Goal: Information Seeking & Learning: Learn about a topic

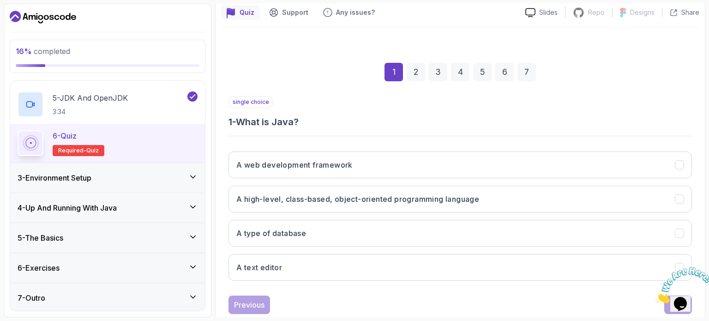
scroll to position [105, 0]
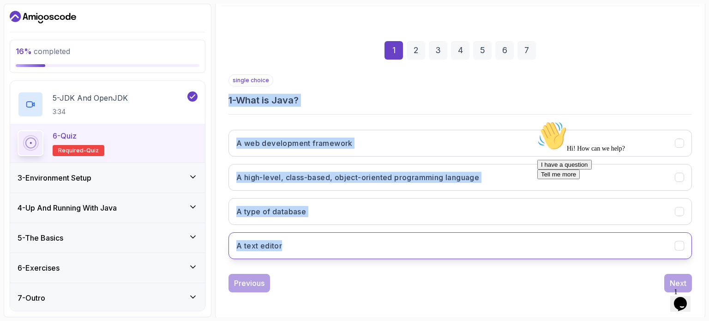
drag, startPoint x: 227, startPoint y: 98, endPoint x: 301, endPoint y: 245, distance: 164.5
click at [301, 245] on div "1 2 3 4 5 6 7 single choice 1 - What is Java? A web development framework A hig…" at bounding box center [460, 159] width 478 height 281
copy div "1 - What is Java? A web development framework A high-level, class-based, object…"
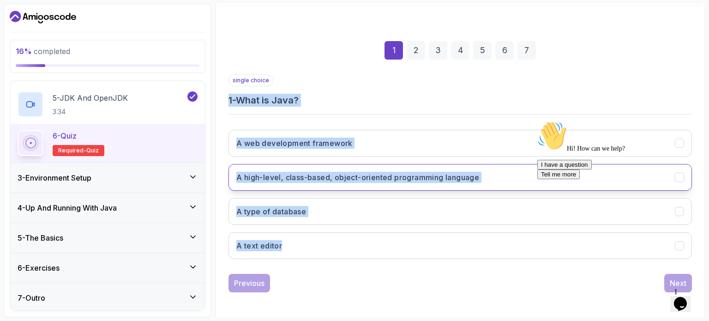
click at [425, 178] on h3 "A high-level, class-based, object-oriented programming language" at bounding box center [357, 177] width 243 height 11
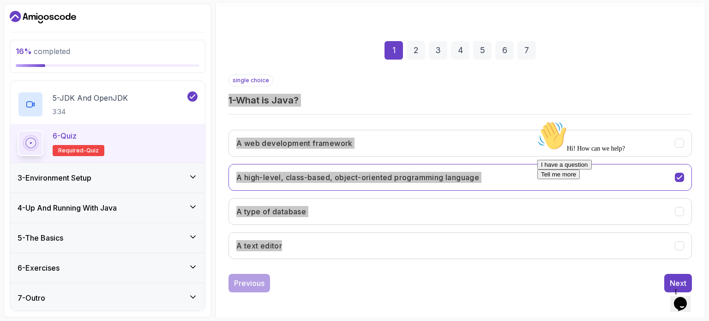
click at [679, 179] on div "Hi! How can we help? I have a question Tell me more" at bounding box center [620, 150] width 166 height 58
click at [537, 121] on icon "Chat attention grabber" at bounding box center [537, 121] width 0 height 0
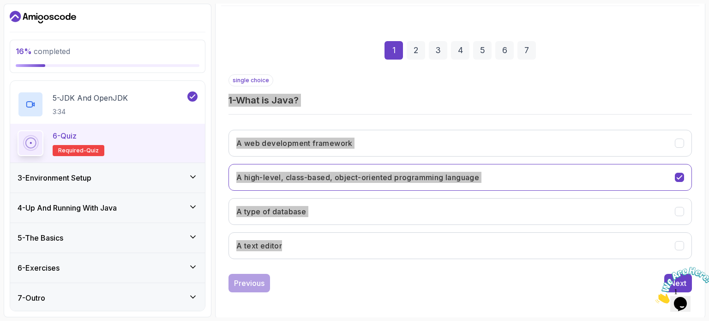
click at [655, 297] on icon "Close" at bounding box center [655, 301] width 0 height 8
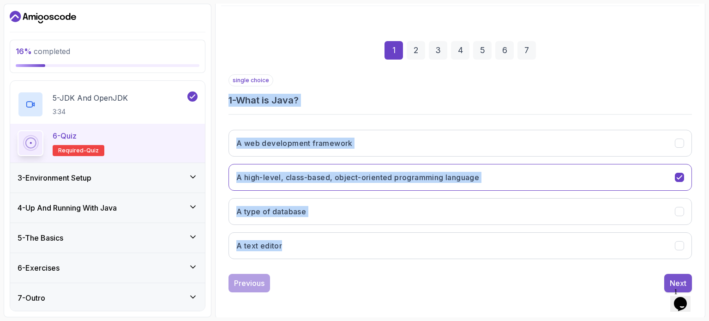
click at [671, 280] on div "Next" at bounding box center [678, 282] width 17 height 11
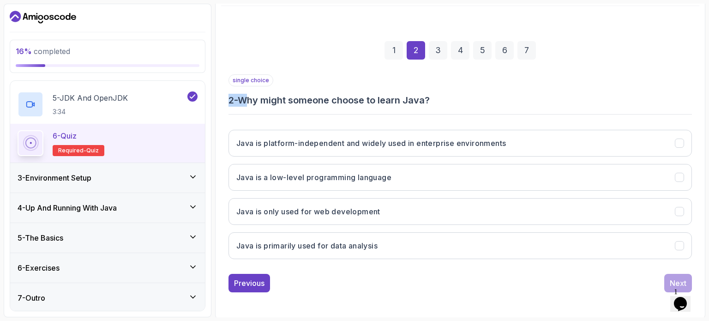
drag, startPoint x: 229, startPoint y: 98, endPoint x: 249, endPoint y: 103, distance: 20.9
click at [249, 103] on h3 "2 - Why might someone choose to learn Java?" at bounding box center [459, 100] width 463 height 13
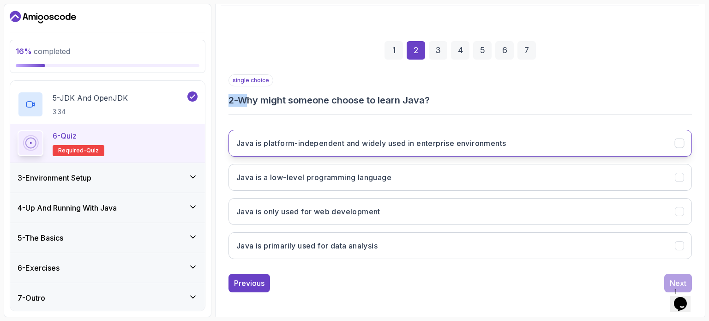
click at [294, 146] on h3 "Java is platform-independent and widely used in enterprise environments" at bounding box center [370, 143] width 269 height 11
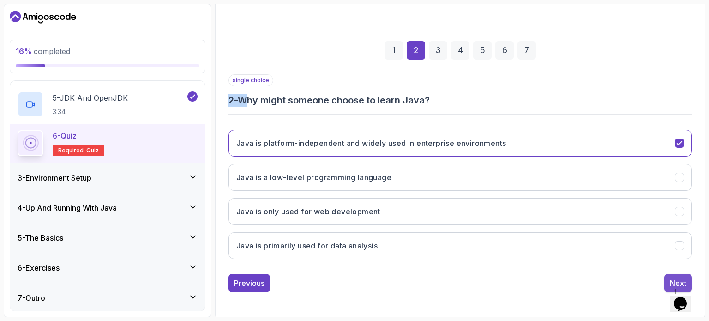
click at [671, 274] on button "Next" at bounding box center [678, 283] width 28 height 18
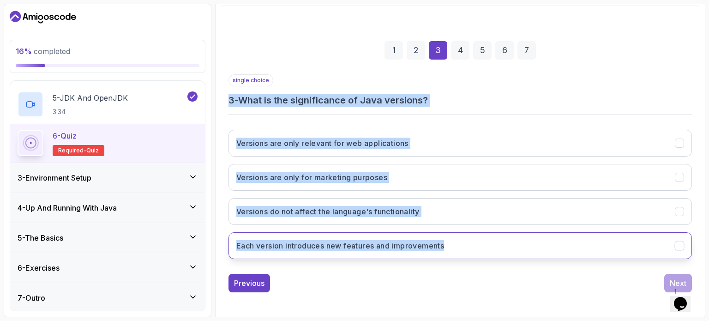
drag, startPoint x: 229, startPoint y: 98, endPoint x: 450, endPoint y: 244, distance: 264.1
click at [450, 244] on div "single choice 3 - What is the significance of Java versions? Versions are only …" at bounding box center [459, 170] width 463 height 192
copy div "3 - What is the significance of Java versions? Versions are only relevant for w…"
click at [281, 242] on h3 "Each version introduces new features and improvements" at bounding box center [340, 245] width 208 height 11
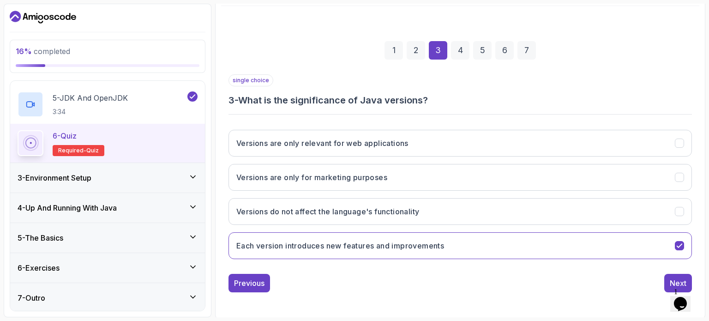
click at [321, 276] on div "Previous Next" at bounding box center [459, 283] width 463 height 18
click at [665, 282] on button "Next" at bounding box center [678, 283] width 28 height 18
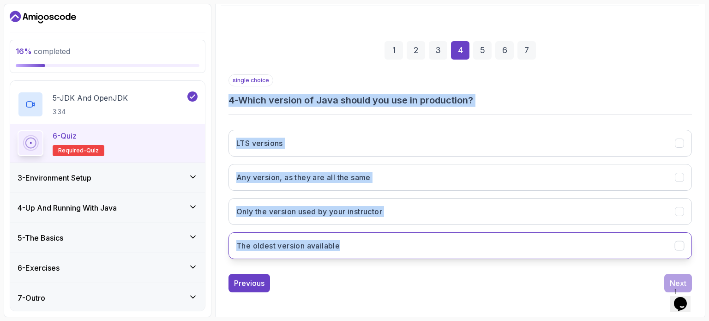
drag, startPoint x: 229, startPoint y: 99, endPoint x: 360, endPoint y: 253, distance: 201.9
click at [360, 253] on div "single choice 4 - Which version of Java should you use in production? LTS versi…" at bounding box center [459, 170] width 463 height 192
copy div "4 - Which version of Java should you use in production? LTS versions Any versio…"
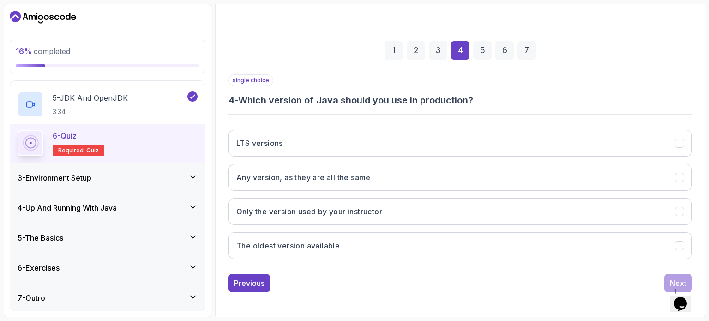
click at [367, 284] on div "Previous Next" at bounding box center [459, 283] width 463 height 18
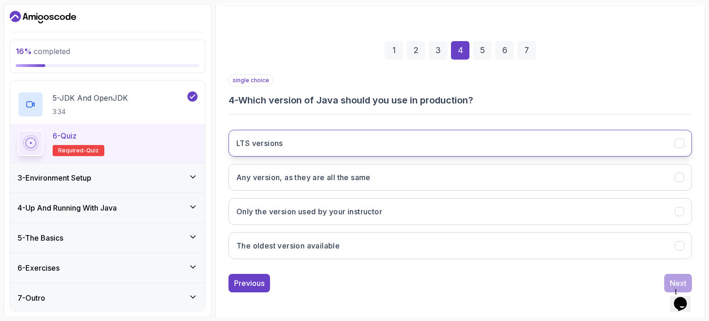
click at [356, 141] on button "LTS versions" at bounding box center [459, 143] width 463 height 27
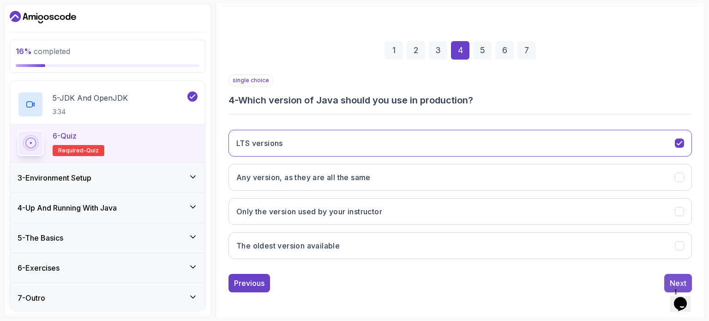
click at [675, 275] on button "Next" at bounding box center [678, 283] width 28 height 18
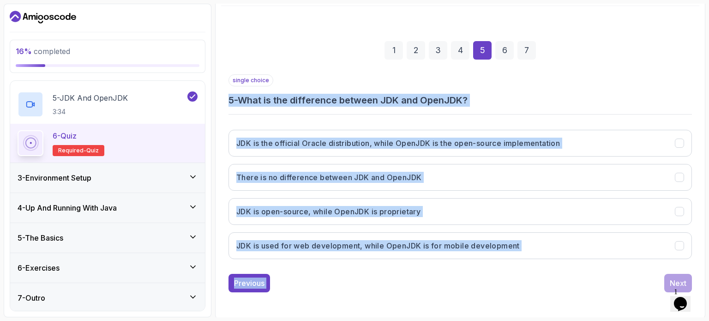
drag, startPoint x: 231, startPoint y: 97, endPoint x: 570, endPoint y: 267, distance: 379.7
click at [570, 267] on div "single choice 5 - What is the difference between JDK and OpenJDK? JDK is the of…" at bounding box center [459, 183] width 463 height 218
copy div "5 - What is the difference between JDK and OpenJDK? JDK is the official Oracle …"
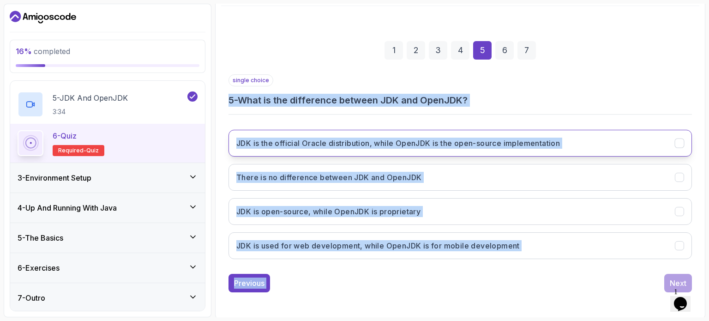
click at [601, 138] on button "JDK is the official Oracle distribution, while OpenJDK is the open-source imple…" at bounding box center [459, 143] width 463 height 27
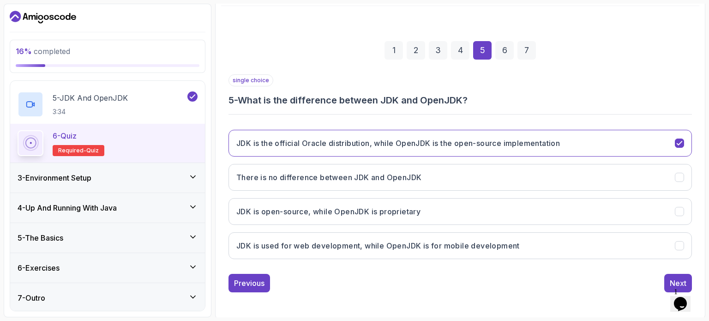
click at [611, 84] on div "single choice 5 - What is the difference between JDK and OpenJDK?" at bounding box center [459, 90] width 463 height 32
click at [670, 274] on button "Next" at bounding box center [678, 283] width 28 height 18
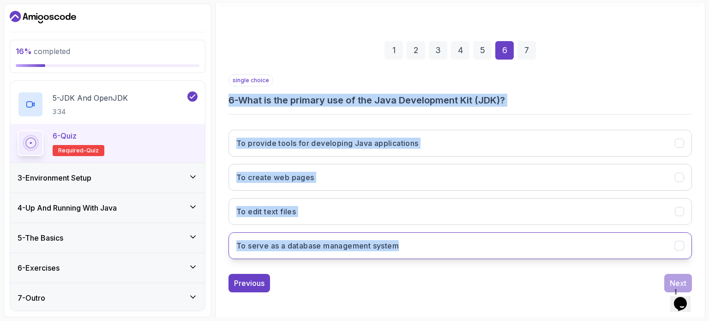
drag, startPoint x: 229, startPoint y: 97, endPoint x: 420, endPoint y: 251, distance: 245.2
click at [420, 251] on div "single choice 6 - What is the primary use of the Java Development Kit (JDK)? To…" at bounding box center [459, 170] width 463 height 192
copy div "6 - What is the primary use of the Java Development Kit (JDK)? To provide tools…"
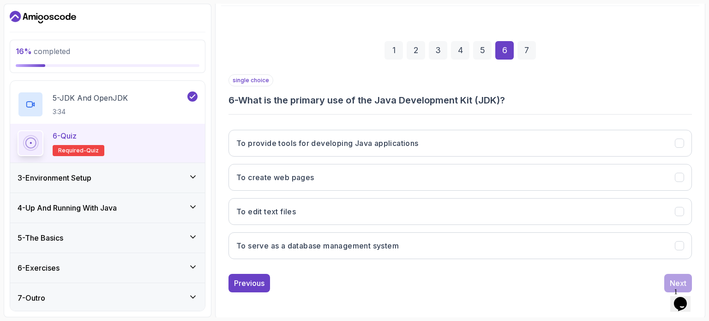
click at [389, 289] on div "Previous Next" at bounding box center [459, 283] width 463 height 18
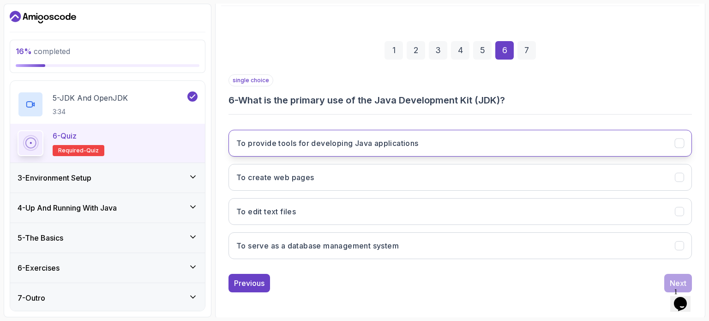
click at [360, 148] on button "To provide tools for developing Java applications" at bounding box center [459, 143] width 463 height 27
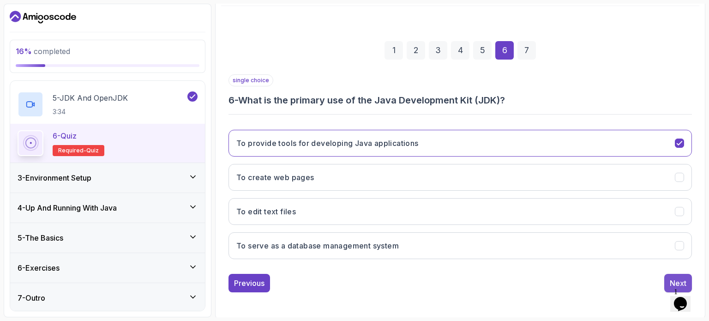
click at [668, 276] on button "Next" at bounding box center [678, 283] width 28 height 18
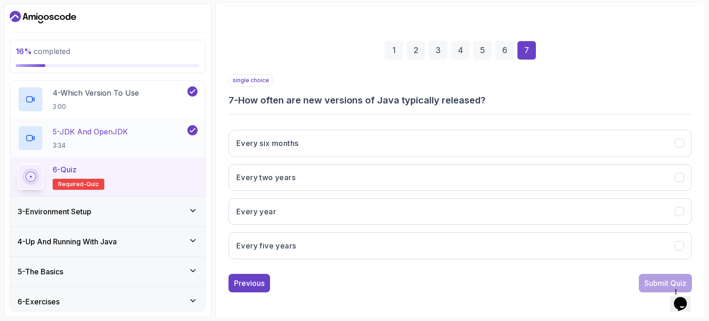
scroll to position [182, 0]
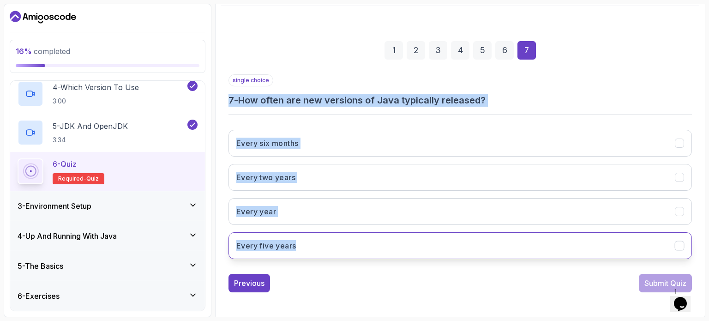
drag, startPoint x: 229, startPoint y: 100, endPoint x: 323, endPoint y: 245, distance: 173.6
click at [323, 245] on div "single choice 7 - How often are new versions of Java typically released? Every …" at bounding box center [459, 170] width 463 height 192
copy div "7 - How often are new versions of Java typically released? Every six months Eve…"
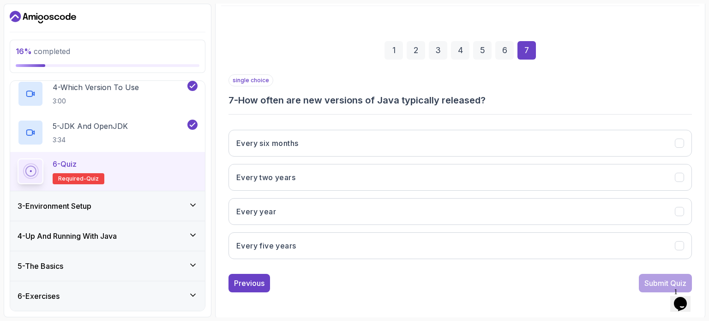
click at [368, 285] on div "Previous Submit Quiz" at bounding box center [459, 283] width 463 height 18
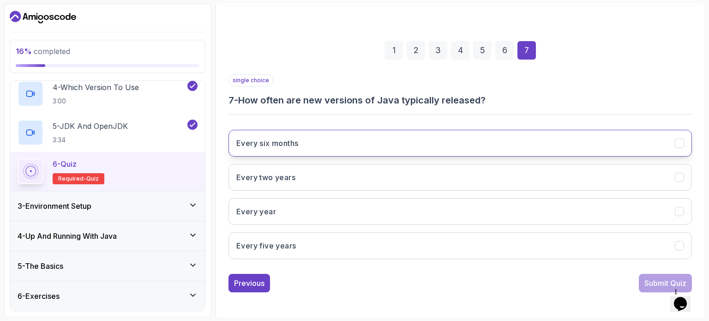
click at [318, 153] on button "Every six months" at bounding box center [459, 143] width 463 height 27
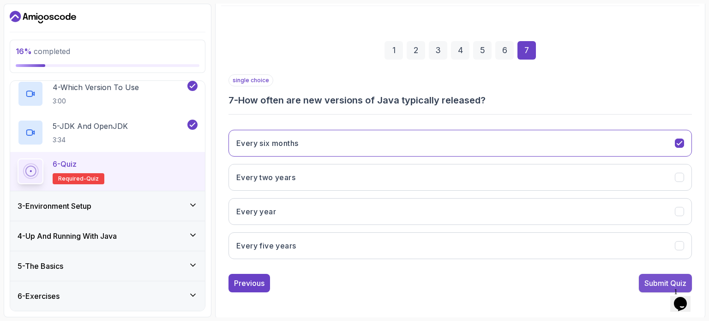
click at [652, 286] on div "Submit Quiz" at bounding box center [665, 282] width 42 height 11
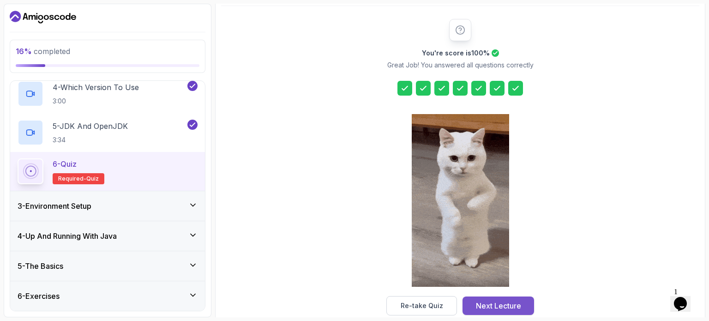
click at [512, 302] on div "Next Lecture" at bounding box center [498, 305] width 45 height 11
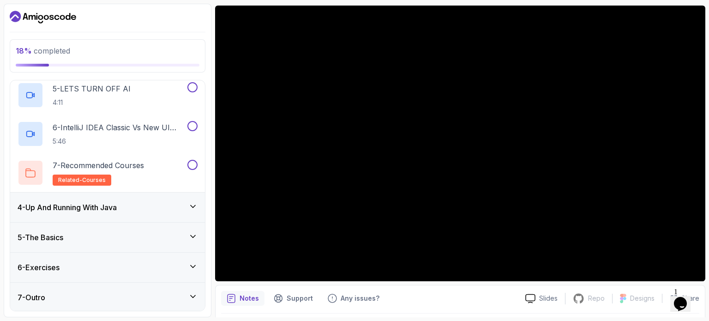
scroll to position [78, 0]
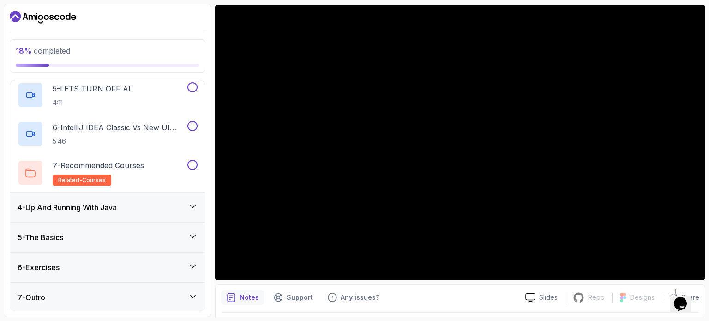
click at [438, 285] on div "Notes Support Any issues? Slides Repo Repository not available Designs Design n…" at bounding box center [460, 314] width 490 height 60
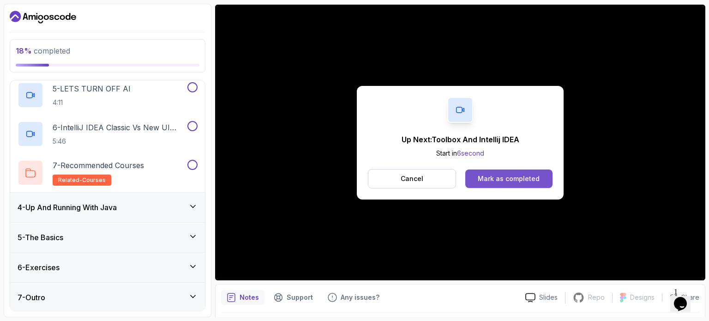
click at [513, 175] on div "Mark as completed" at bounding box center [509, 178] width 62 height 9
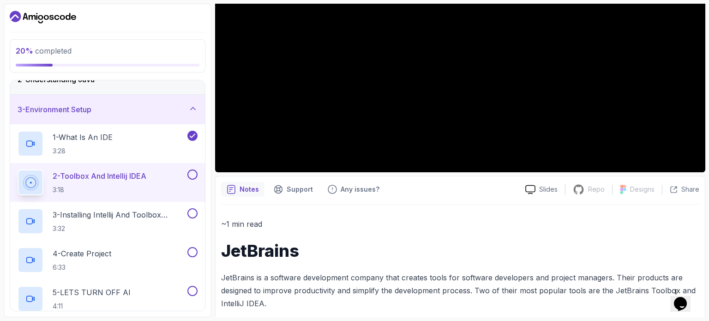
scroll to position [186, 0]
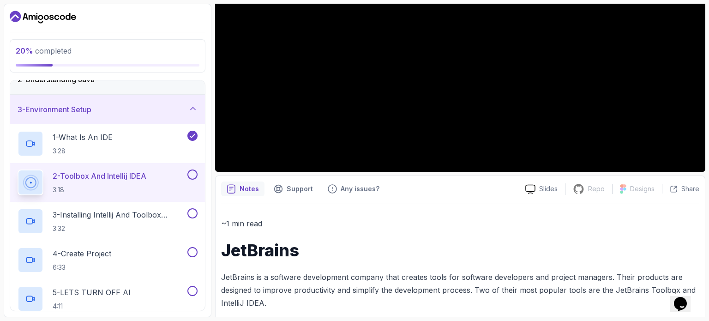
click at [192, 169] on button at bounding box center [192, 174] width 10 height 10
click at [192, 177] on button at bounding box center [192, 174] width 10 height 10
click at [192, 177] on icon at bounding box center [192, 174] width 8 height 9
click at [192, 177] on button at bounding box center [192, 174] width 10 height 10
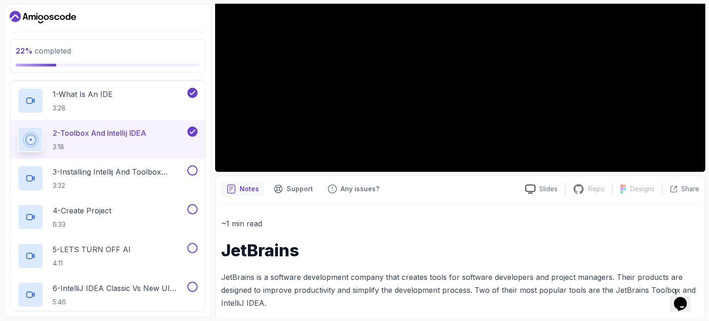
scroll to position [89, 0]
click at [192, 170] on button at bounding box center [192, 170] width 10 height 10
click at [191, 205] on button at bounding box center [192, 208] width 10 height 10
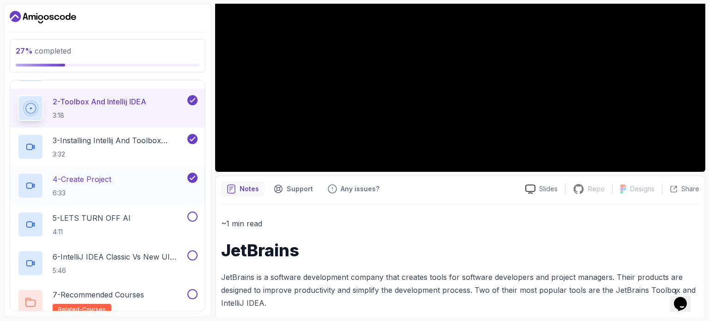
scroll to position [120, 0]
click at [191, 212] on button at bounding box center [192, 216] width 10 height 10
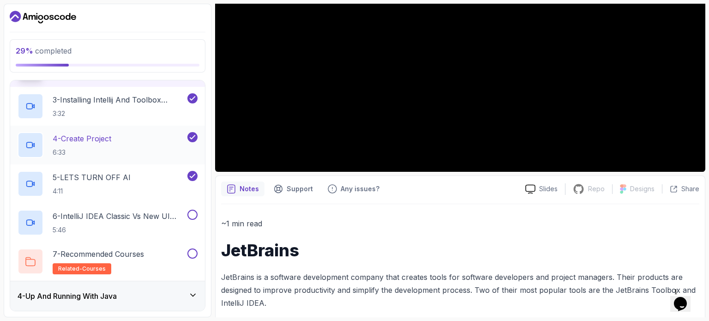
scroll to position [161, 0]
click at [190, 216] on button at bounding box center [192, 214] width 10 height 10
click at [135, 255] on p "7 - Recommended Courses" at bounding box center [98, 253] width 91 height 11
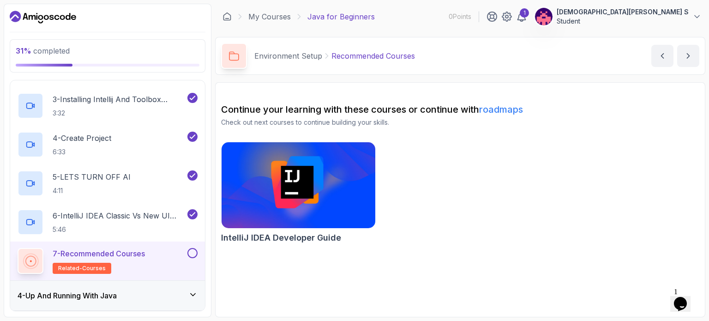
click at [192, 252] on button at bounding box center [192, 253] width 10 height 10
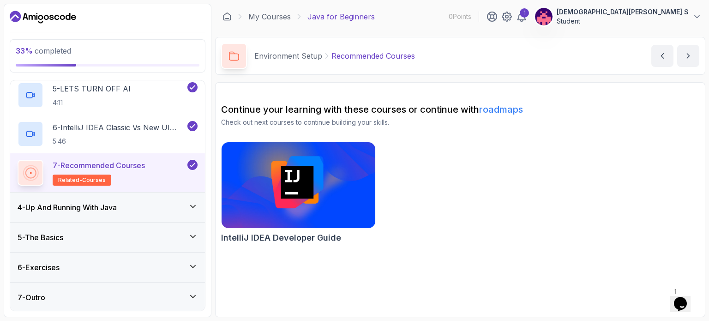
click at [147, 208] on div "4 - Up And Running With Java" at bounding box center [108, 207] width 180 height 11
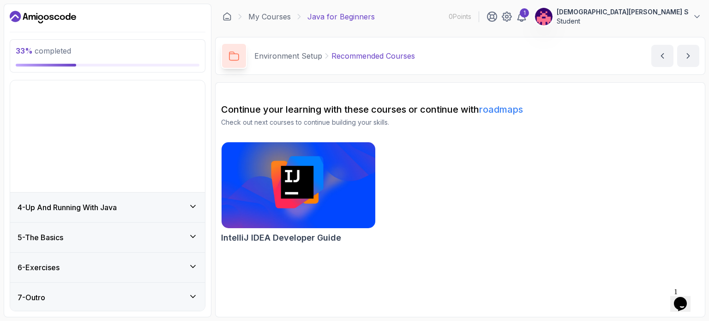
scroll to position [0, 0]
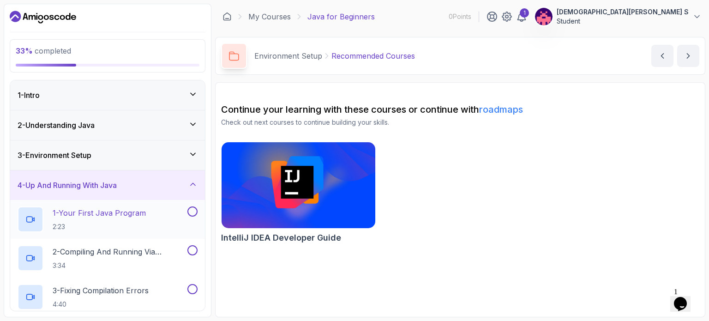
click at [190, 215] on button at bounding box center [192, 211] width 10 height 10
click at [190, 248] on button at bounding box center [192, 250] width 10 height 10
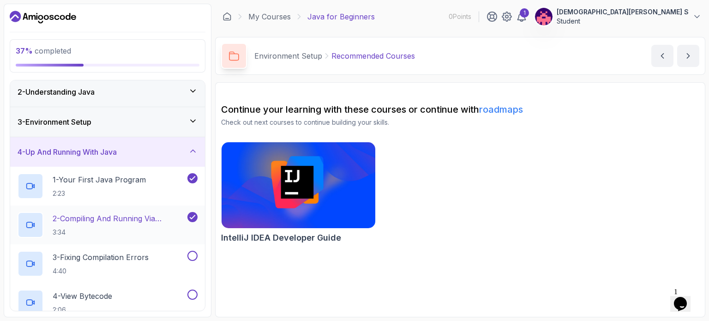
scroll to position [35, 0]
click at [190, 256] on button at bounding box center [192, 254] width 10 height 10
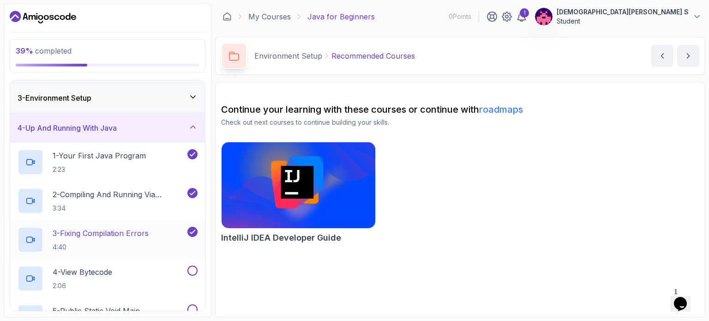
scroll to position [57, 0]
click at [192, 272] on button at bounding box center [192, 270] width 10 height 10
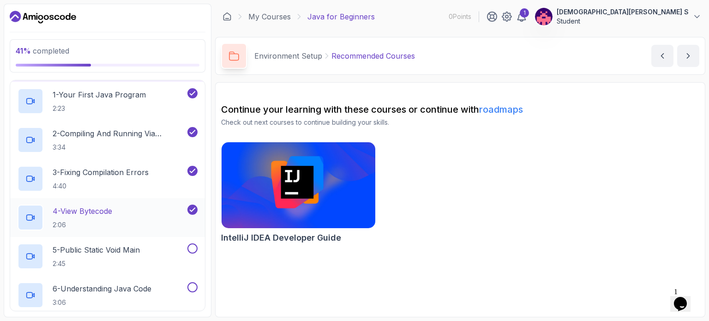
scroll to position [120, 0]
click at [189, 242] on button at bounding box center [192, 247] width 10 height 10
click at [194, 285] on button at bounding box center [192, 286] width 10 height 10
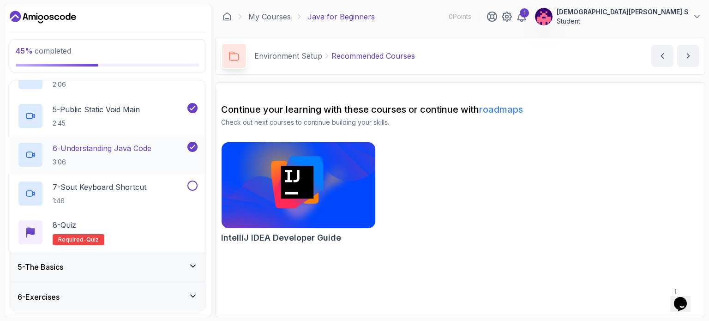
scroll to position [259, 0]
drag, startPoint x: 194, startPoint y: 285, endPoint x: 145, endPoint y: 212, distance: 87.9
click at [145, 212] on div "8 - Quiz Required- quiz" at bounding box center [107, 231] width 195 height 39
click at [191, 184] on button at bounding box center [192, 184] width 10 height 10
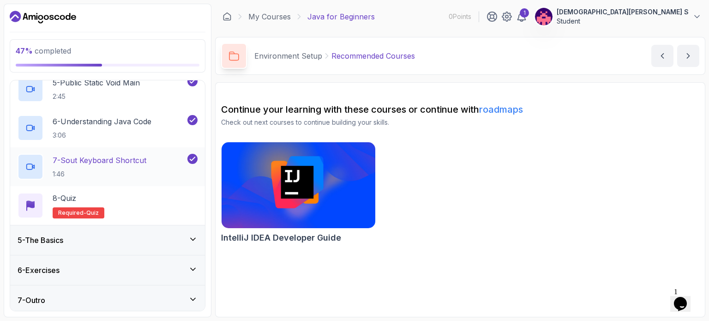
scroll to position [287, 0]
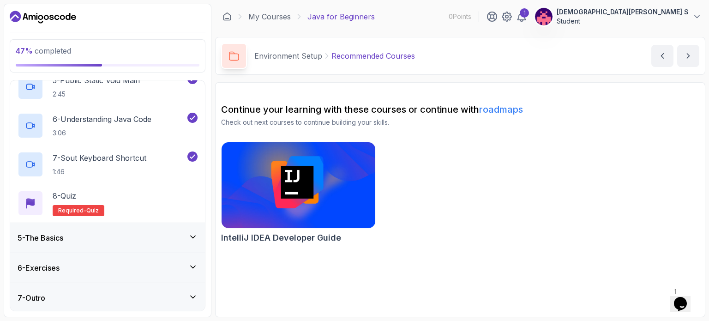
click at [144, 239] on div "5 - The Basics" at bounding box center [108, 237] width 180 height 11
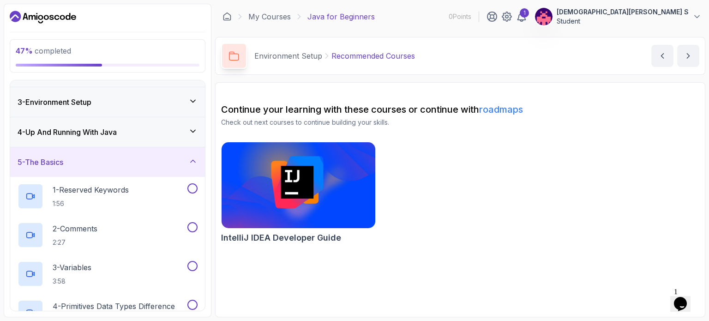
scroll to position [54, 0]
click at [192, 191] on button at bounding box center [192, 188] width 10 height 10
click at [190, 183] on button at bounding box center [192, 188] width 10 height 10
click at [190, 222] on button at bounding box center [192, 226] width 10 height 10
click at [192, 227] on icon at bounding box center [192, 226] width 8 height 9
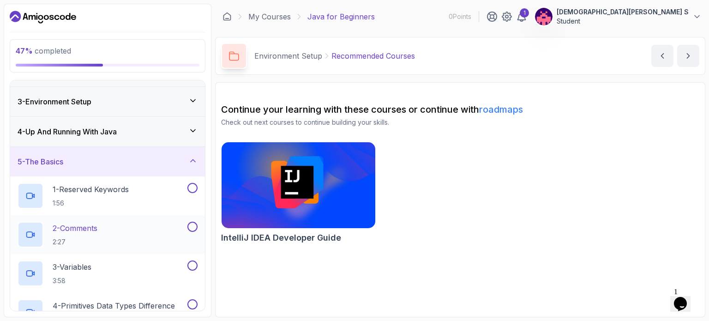
click at [192, 227] on button at bounding box center [192, 226] width 10 height 10
drag, startPoint x: 192, startPoint y: 227, endPoint x: 192, endPoint y: 189, distance: 38.8
click at [192, 189] on button at bounding box center [192, 188] width 10 height 10
click at [191, 261] on button at bounding box center [192, 265] width 10 height 10
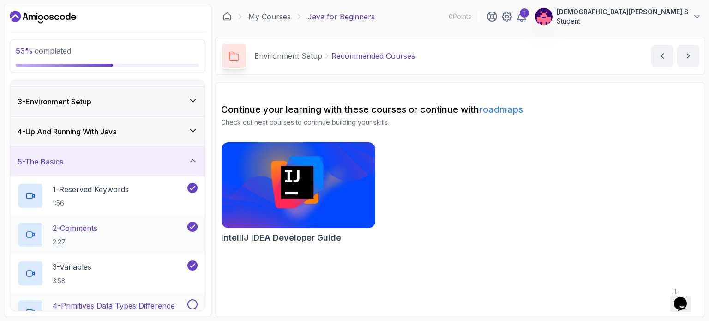
click at [189, 301] on button at bounding box center [192, 304] width 10 height 10
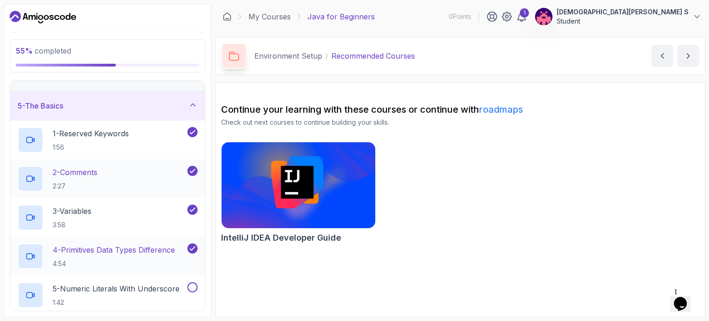
scroll to position [114, 0]
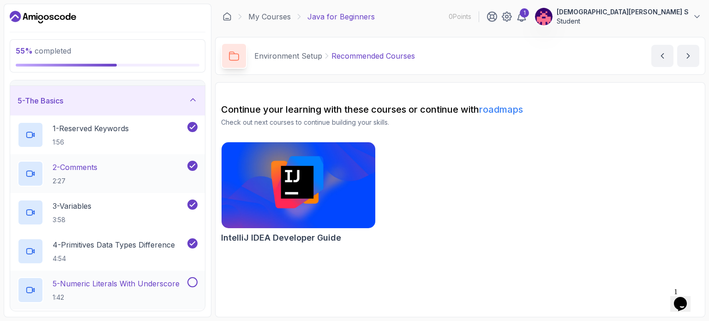
click at [194, 287] on button "5 - Numeric Literals With Underscore 1:42" at bounding box center [108, 290] width 180 height 26
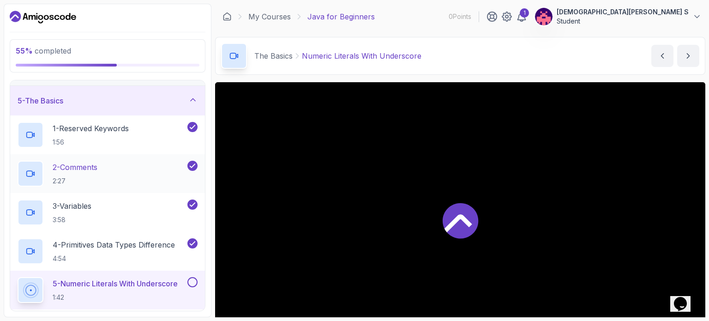
click at [196, 282] on button at bounding box center [192, 282] width 10 height 10
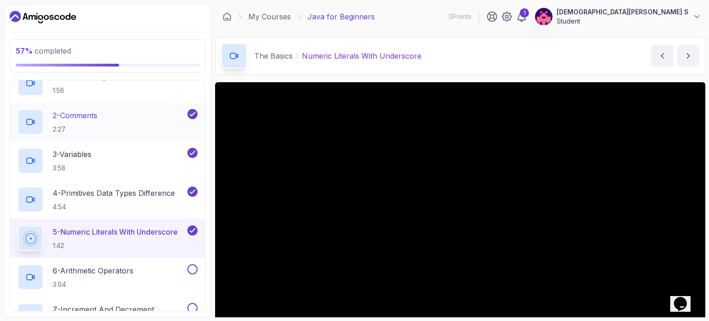
scroll to position [177, 0]
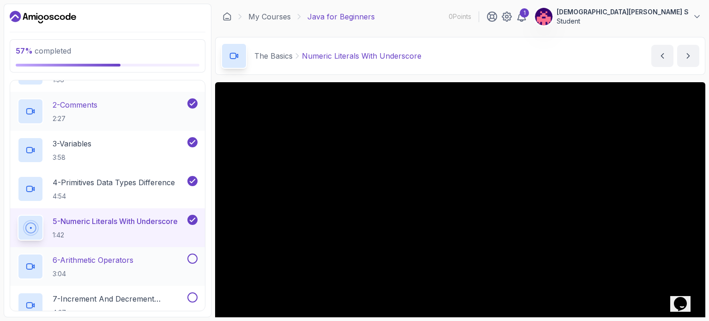
click at [193, 258] on button at bounding box center [192, 258] width 10 height 10
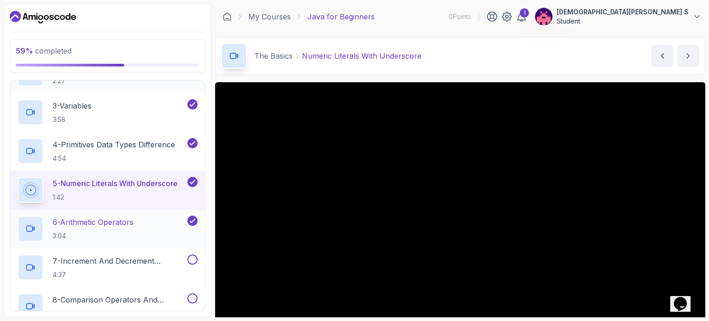
scroll to position [215, 0]
click at [191, 260] on button at bounding box center [192, 258] width 10 height 10
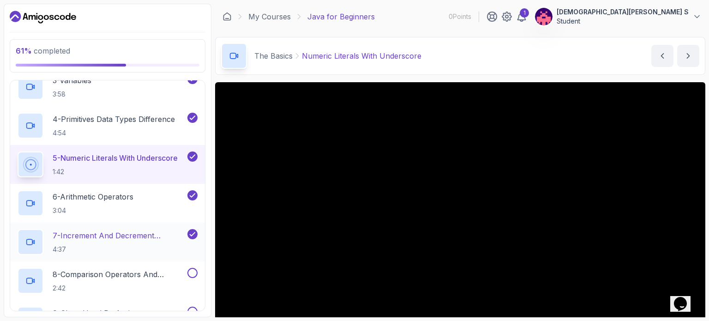
scroll to position [247, 0]
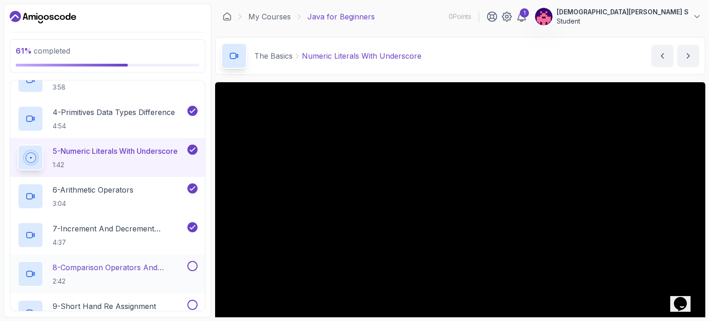
click at [192, 265] on button at bounding box center [192, 266] width 10 height 10
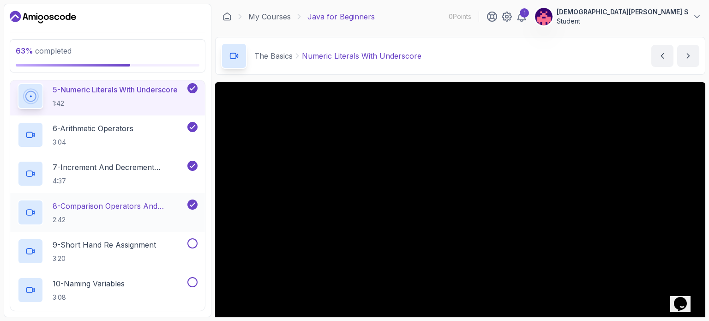
scroll to position [308, 0]
click at [192, 239] on button at bounding box center [192, 243] width 10 height 10
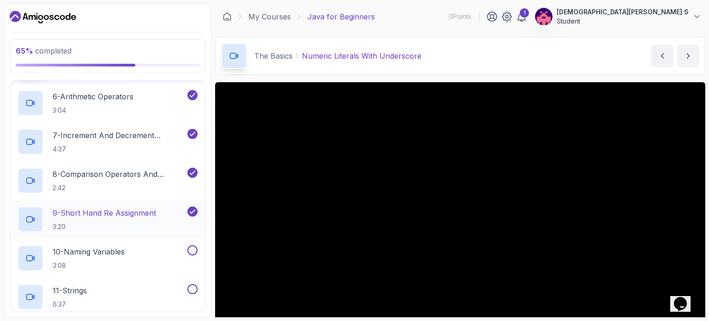
scroll to position [341, 0]
click at [190, 248] on button at bounding box center [192, 249] width 10 height 10
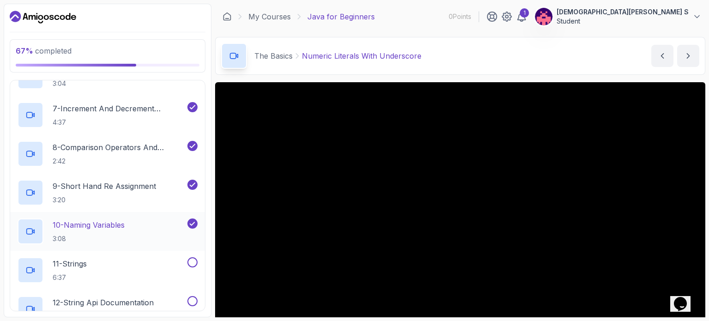
scroll to position [369, 0]
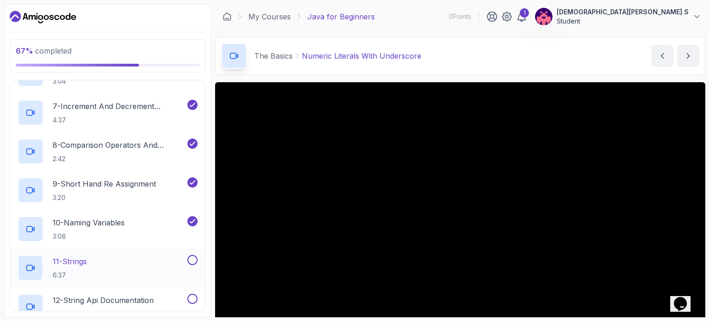
click at [192, 260] on button at bounding box center [192, 260] width 10 height 10
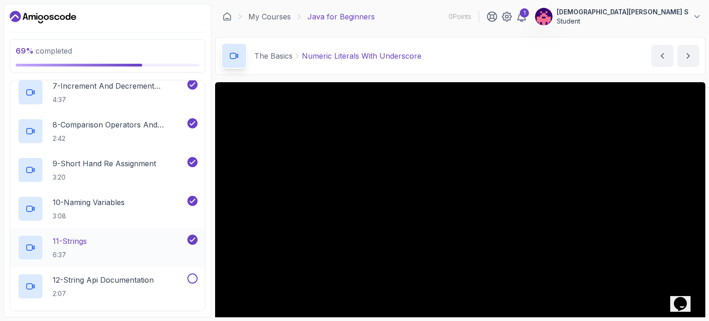
scroll to position [390, 0]
click at [191, 275] on button at bounding box center [192, 278] width 10 height 10
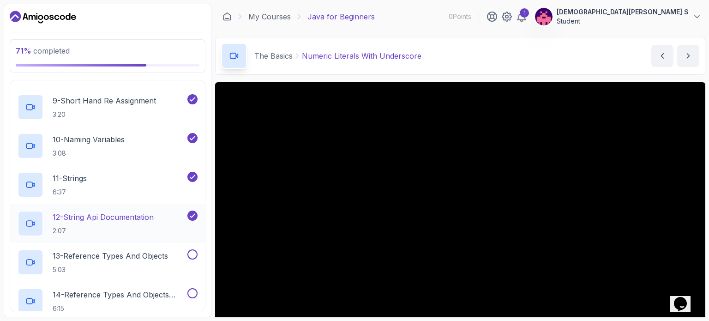
scroll to position [453, 0]
click at [192, 252] on button at bounding box center [192, 254] width 10 height 10
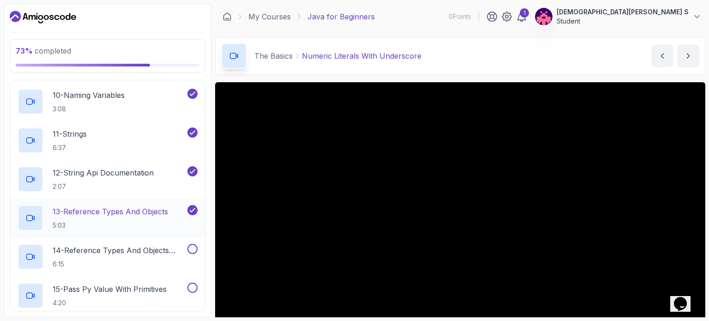
scroll to position [497, 0]
click at [192, 245] on button at bounding box center [192, 248] width 10 height 10
click at [189, 284] on button at bounding box center [192, 287] width 10 height 10
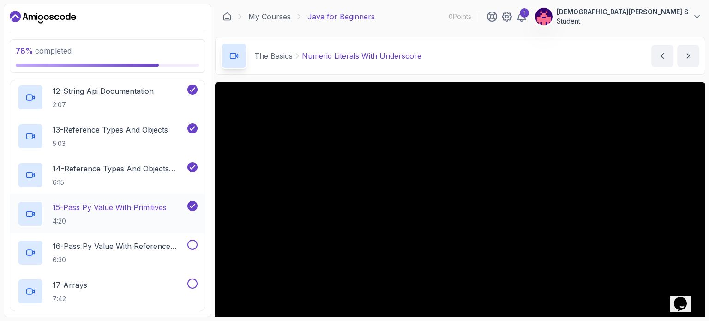
scroll to position [594, 0]
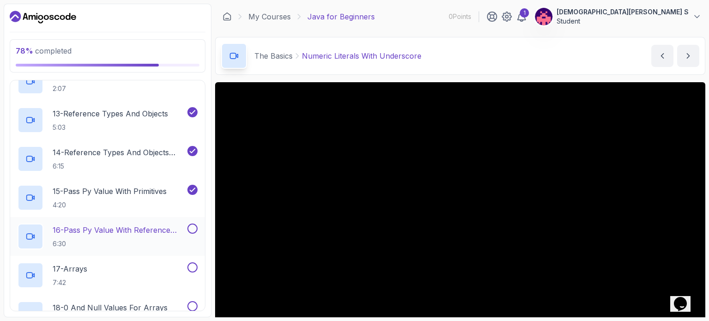
click at [194, 226] on button at bounding box center [192, 228] width 10 height 10
click at [191, 268] on button at bounding box center [192, 267] width 10 height 10
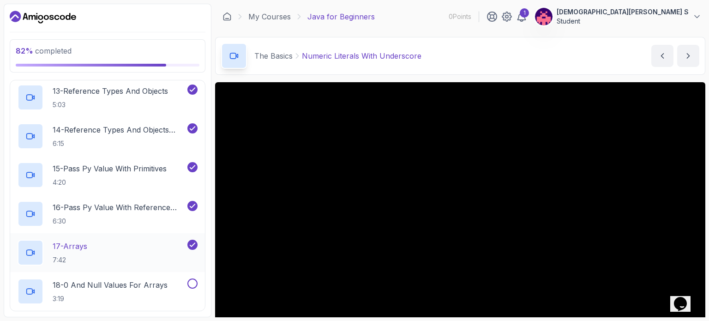
scroll to position [619, 0]
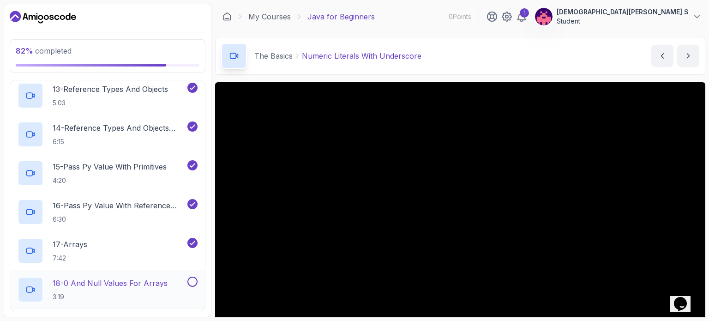
click at [192, 278] on button at bounding box center [192, 281] width 10 height 10
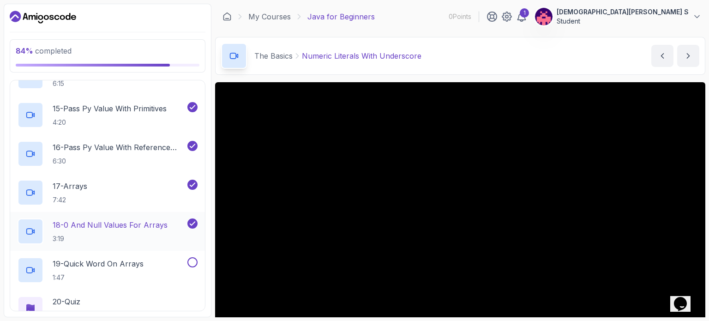
scroll to position [677, 0]
click at [193, 263] on button at bounding box center [192, 262] width 10 height 10
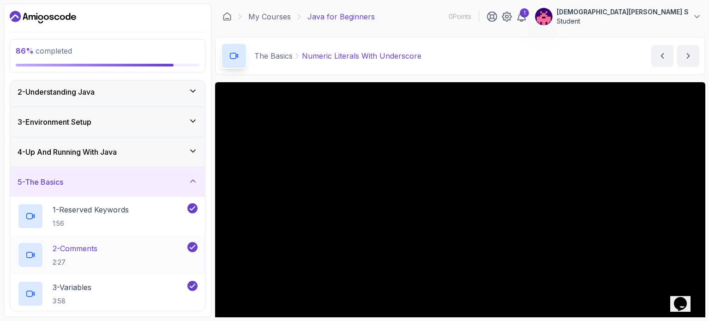
scroll to position [0, 0]
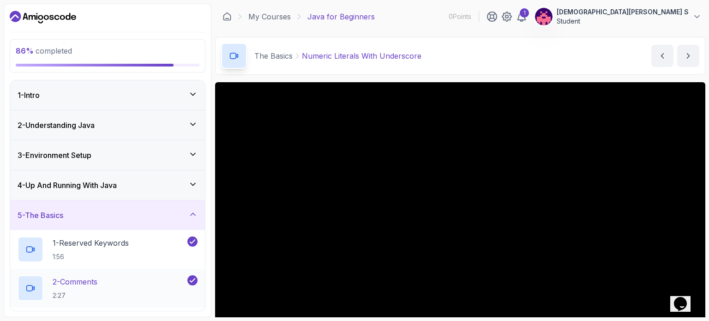
click at [157, 186] on div "4 - Up And Running With Java" at bounding box center [108, 184] width 180 height 11
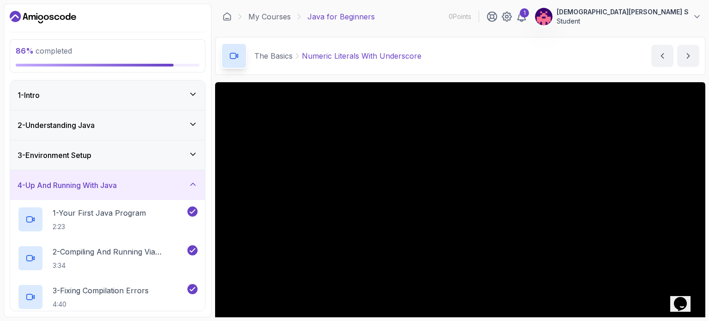
click at [151, 156] on div "3 - Environment Setup" at bounding box center [108, 154] width 180 height 11
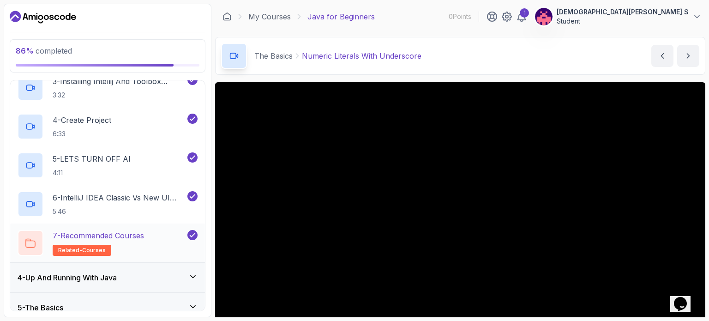
scroll to position [249, 0]
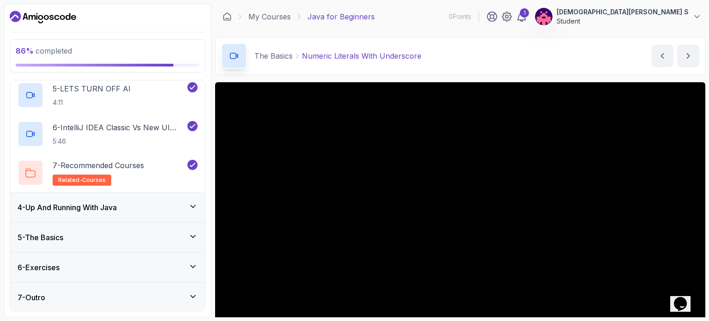
click at [117, 207] on h3 "4 - Up And Running With Java" at bounding box center [67, 207] width 99 height 11
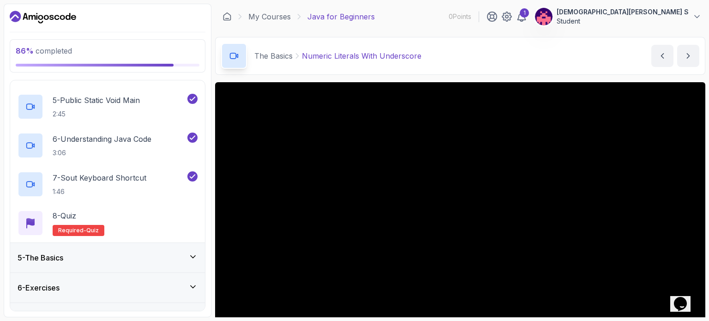
scroll to position [269, 0]
click at [106, 215] on div "8 - Quiz Required- quiz" at bounding box center [108, 222] width 180 height 26
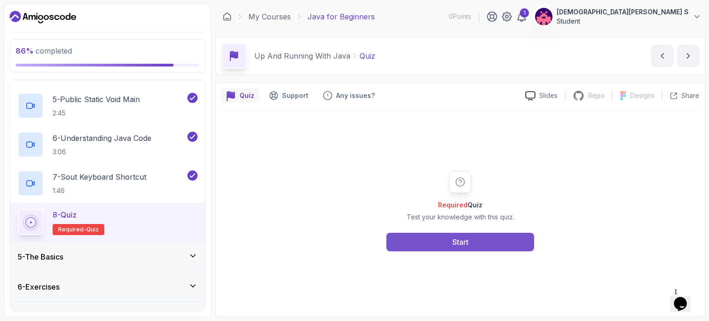
click at [430, 241] on button "Start" at bounding box center [460, 242] width 148 height 18
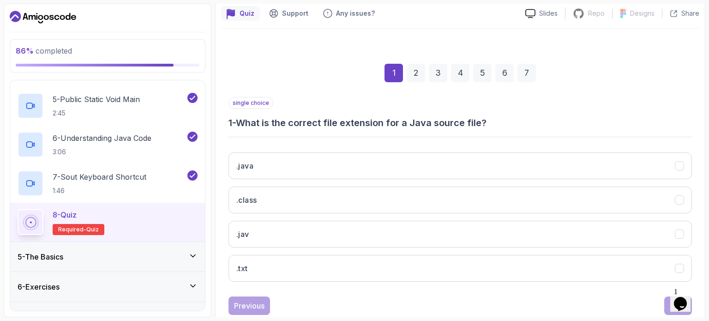
scroll to position [105, 0]
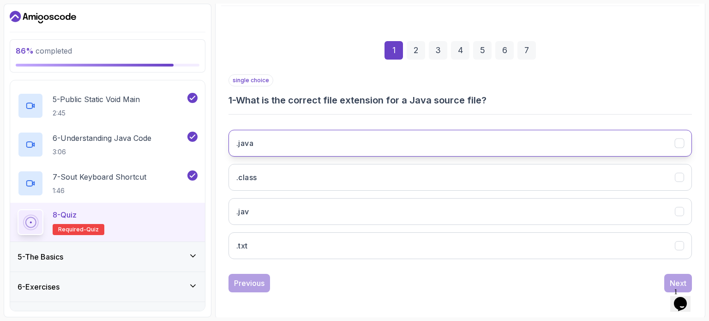
click at [276, 139] on button ".java" at bounding box center [459, 143] width 463 height 27
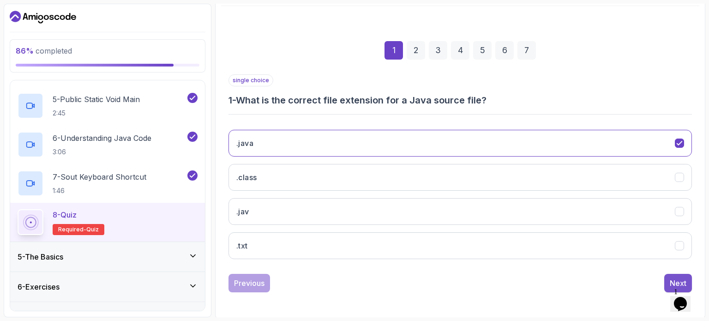
click at [675, 275] on button "Next" at bounding box center [678, 283] width 28 height 18
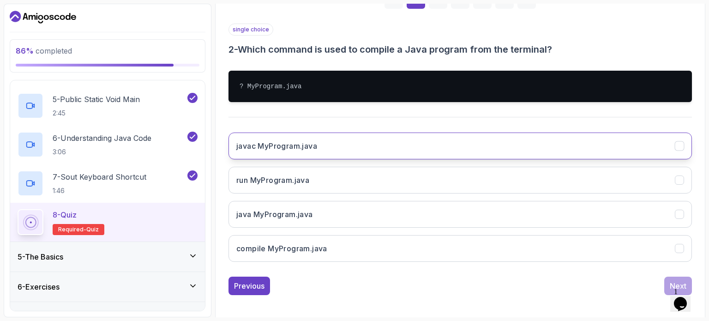
scroll to position [158, 0]
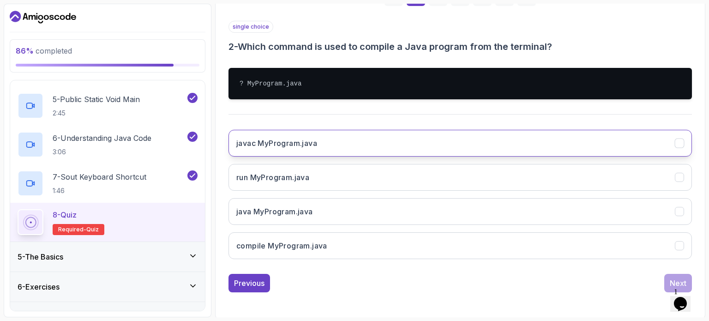
click at [332, 143] on button "javac MyProgram.java" at bounding box center [459, 143] width 463 height 27
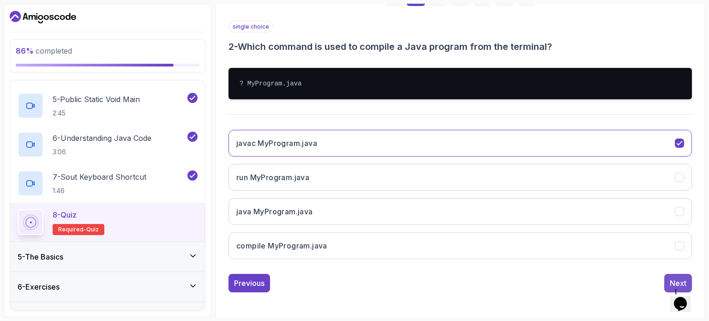
click at [676, 275] on button "Next" at bounding box center [678, 283] width 28 height 18
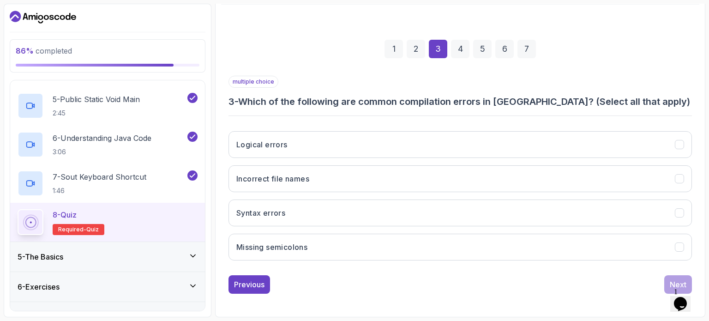
scroll to position [105, 0]
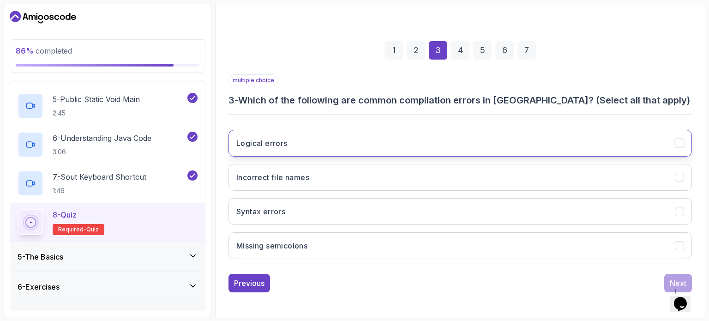
click at [333, 148] on button "Logical errors" at bounding box center [459, 143] width 463 height 27
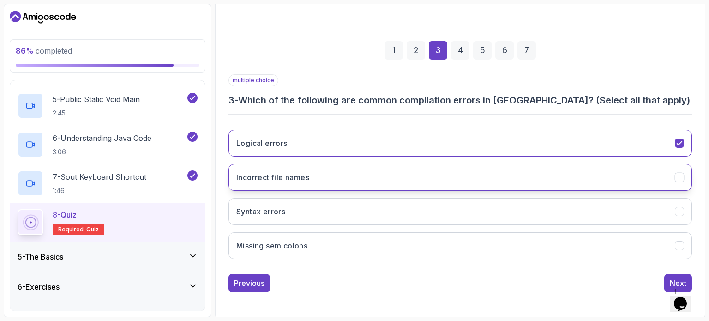
click at [303, 178] on h3 "Incorrect file names" at bounding box center [272, 177] width 73 height 11
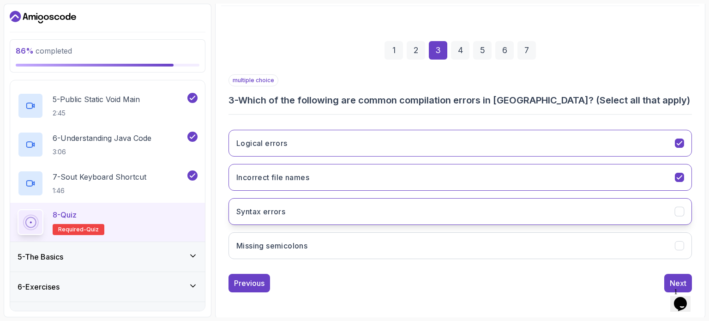
click at [295, 205] on button "Syntax errors" at bounding box center [459, 211] width 463 height 27
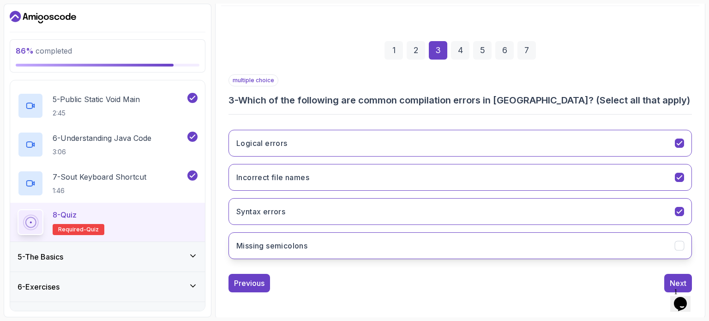
click at [284, 240] on h3 "Missing semicolons" at bounding box center [271, 245] width 71 height 11
click at [673, 278] on div "Next" at bounding box center [678, 282] width 17 height 11
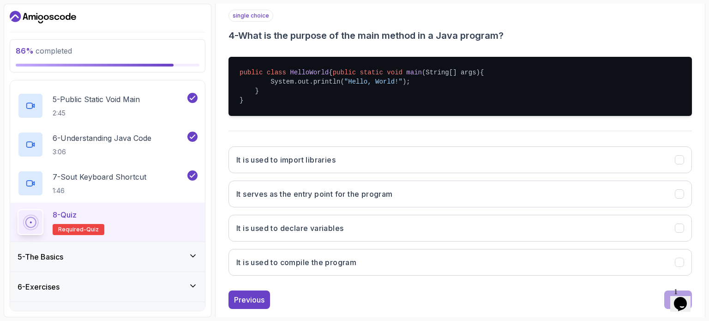
scroll to position [172, 0]
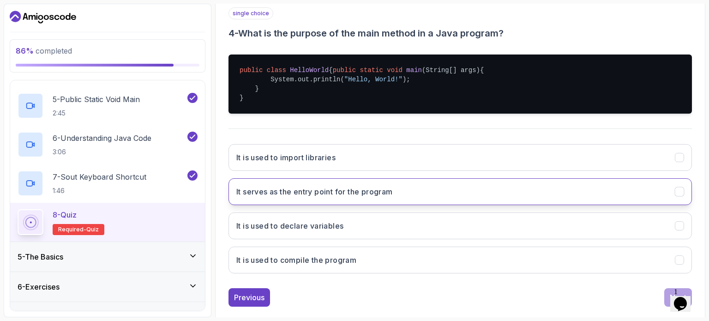
click at [359, 197] on h3 "It serves as the entry point for the program" at bounding box center [314, 191] width 156 height 11
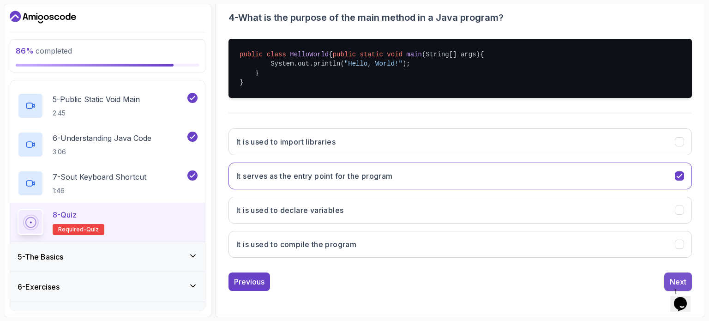
click at [670, 276] on div "Next" at bounding box center [678, 281] width 17 height 11
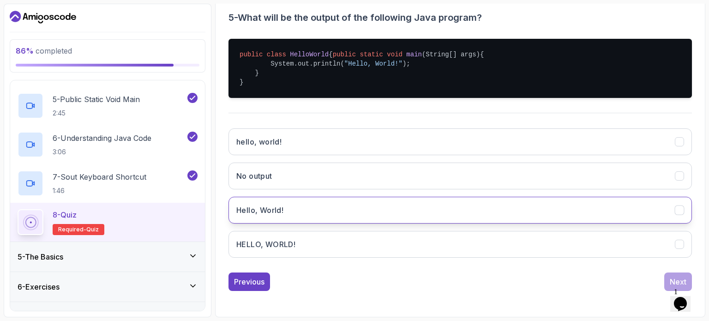
click at [303, 210] on button "Hello, World!" at bounding box center [459, 210] width 463 height 27
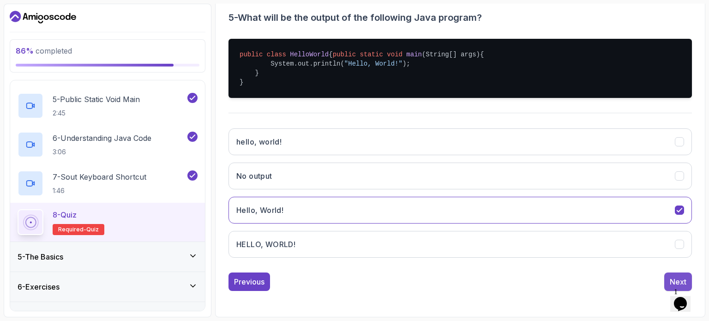
click at [674, 276] on div "Next" at bounding box center [678, 281] width 17 height 11
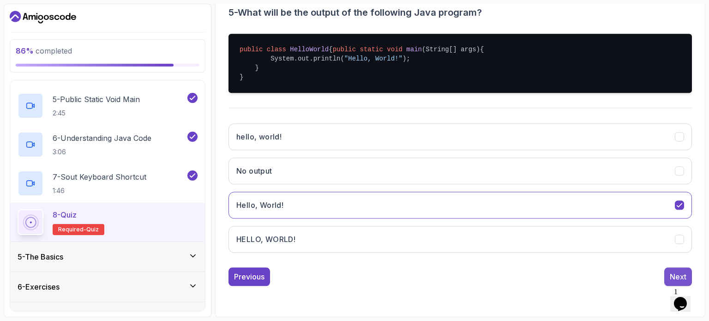
scroll to position [105, 0]
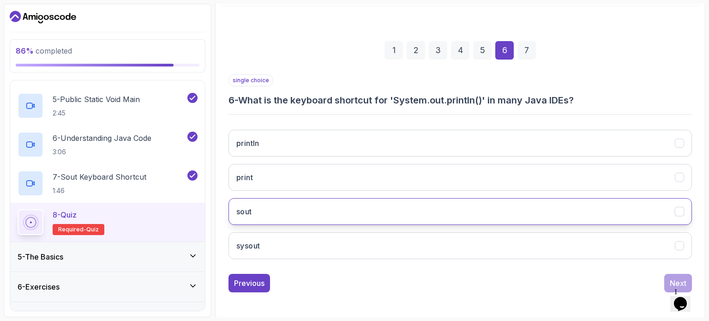
click at [264, 203] on button "sout" at bounding box center [459, 211] width 463 height 27
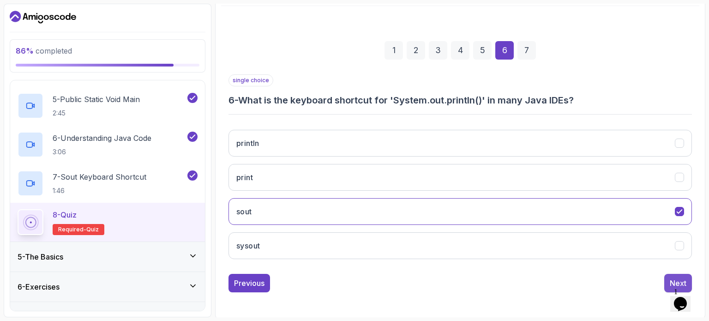
click at [671, 280] on div "Next" at bounding box center [678, 282] width 17 height 11
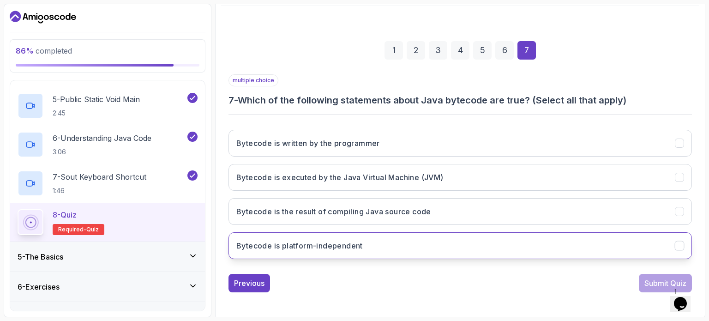
drag, startPoint x: 239, startPoint y: 101, endPoint x: 377, endPoint y: 245, distance: 199.1
click at [377, 245] on div "multiple choice 7 - Which of the following statements about Java bytecode are t…" at bounding box center [459, 170] width 463 height 192
copy div "Which of the following statements about Java bytecode are true? (Select all tha…"
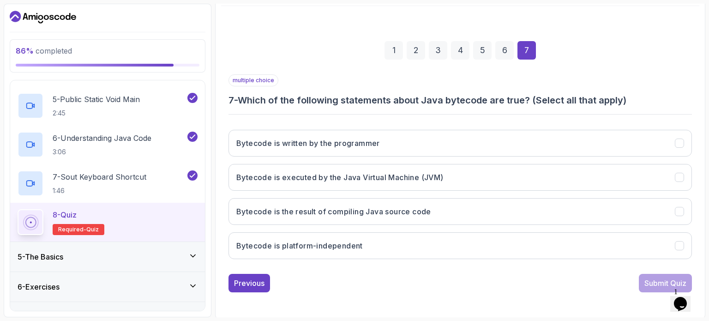
click at [309, 59] on div "1 2 3 4 5 6 7" at bounding box center [459, 50] width 463 height 48
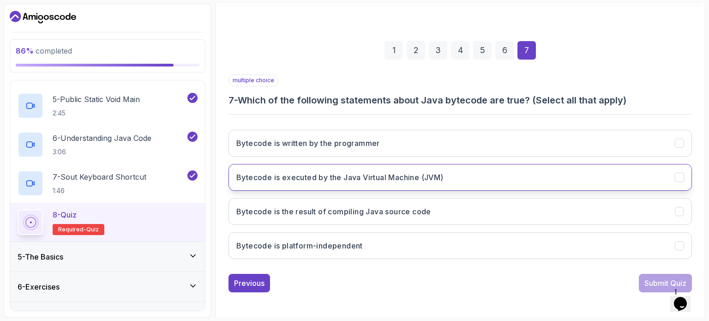
click at [311, 182] on button "Bytecode is executed by the Java Virtual Machine (JVM)" at bounding box center [459, 177] width 463 height 27
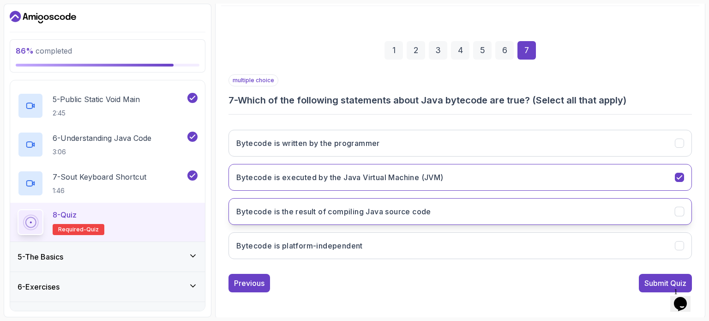
click at [304, 210] on h3 "Bytecode is the result of compiling Java source code" at bounding box center [333, 211] width 195 height 11
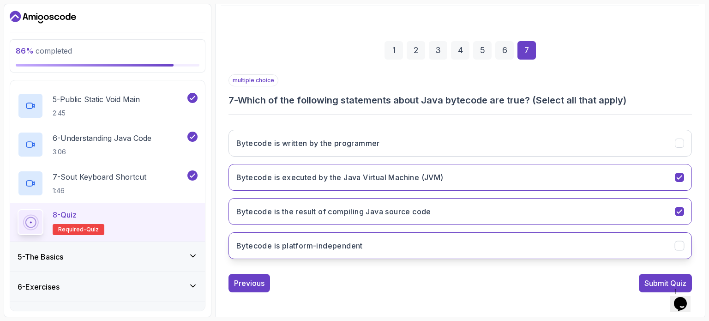
click at [314, 245] on h3 "Bytecode is platform-independent" at bounding box center [299, 245] width 126 height 11
click at [648, 285] on div "Submit Quiz" at bounding box center [665, 282] width 42 height 11
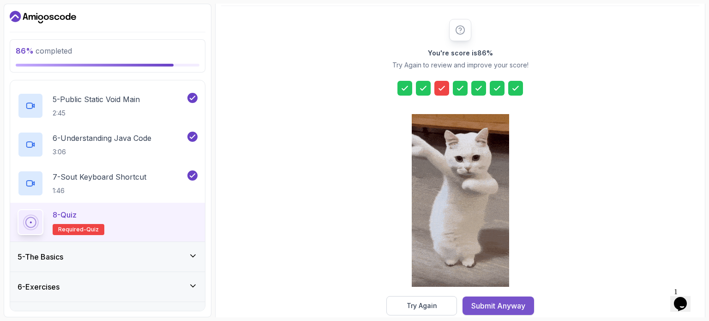
click at [511, 300] on div "Submit Anyway" at bounding box center [498, 305] width 54 height 11
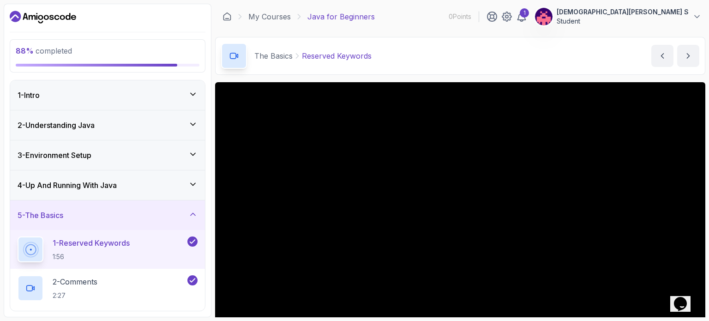
click at [125, 186] on div "4 - Up And Running With Java" at bounding box center [108, 184] width 180 height 11
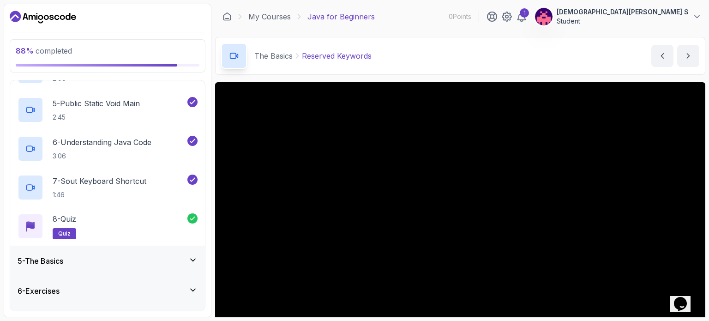
scroll to position [288, 0]
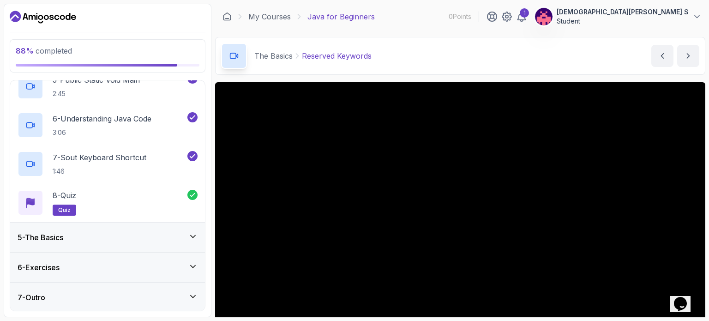
click at [92, 236] on div "5 - The Basics" at bounding box center [108, 237] width 180 height 11
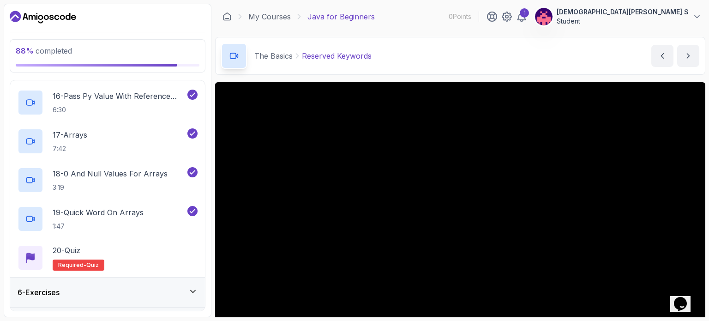
scroll to position [753, 0]
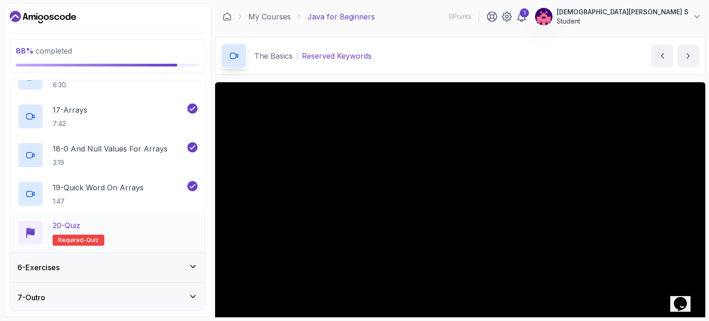
click at [129, 228] on div "20 - Quiz Required- quiz" at bounding box center [108, 233] width 180 height 26
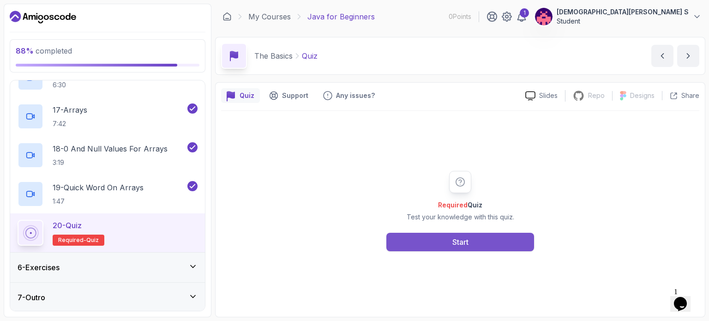
click at [461, 239] on div "Start" at bounding box center [460, 241] width 16 height 11
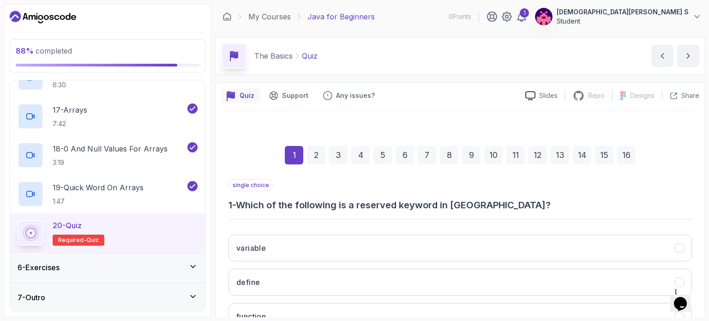
scroll to position [105, 0]
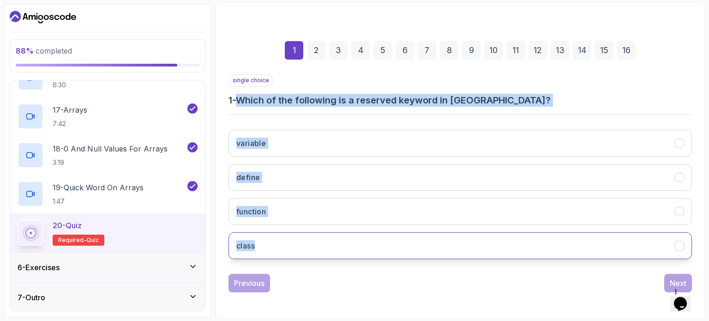
drag, startPoint x: 242, startPoint y: 97, endPoint x: 300, endPoint y: 243, distance: 156.7
click at [300, 243] on div "single choice 1 - Which of the following is a reserved keyword in Java? variabl…" at bounding box center [459, 170] width 463 height 192
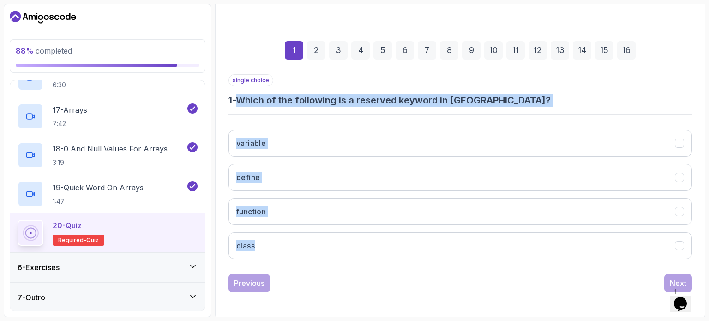
copy div "Which of the following is a reserved keyword in Java? variable define function …"
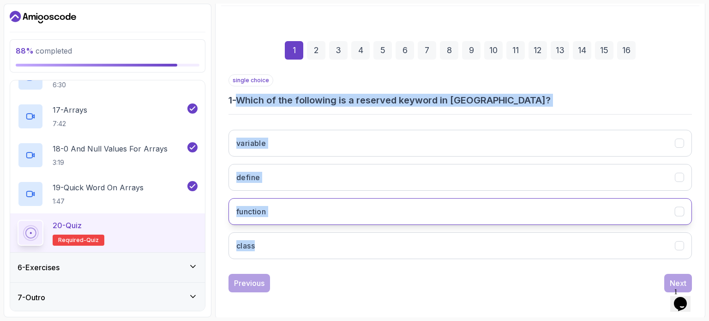
click at [297, 200] on button "function" at bounding box center [459, 211] width 463 height 27
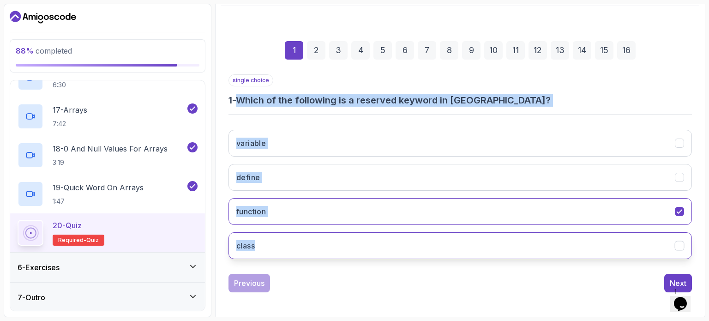
click at [279, 239] on button "class" at bounding box center [459, 245] width 463 height 27
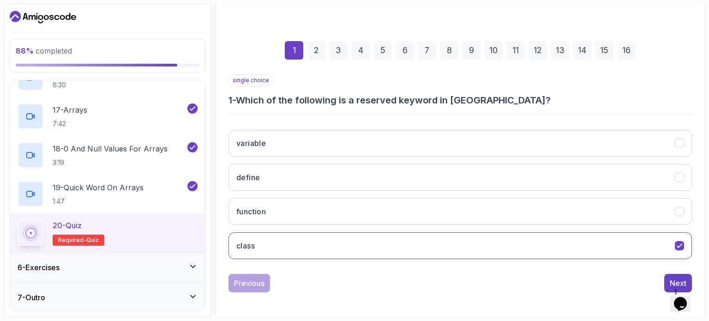
click at [359, 295] on div "1 2 3 4 5 6 7 8 9 10 11 12 13 14 15 16 single choice 1 - Which of the following…" at bounding box center [460, 159] width 478 height 281
click at [675, 281] on div "Next" at bounding box center [678, 282] width 17 height 11
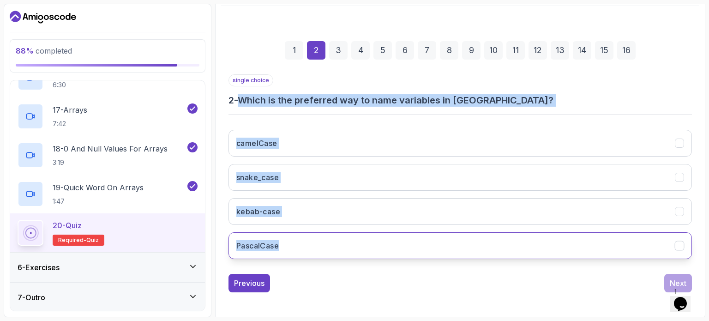
drag, startPoint x: 243, startPoint y: 100, endPoint x: 309, endPoint y: 243, distance: 157.7
click at [309, 243] on div "single choice 2 - Which is the preferred way to name variables in Java? camelCa…" at bounding box center [459, 170] width 463 height 192
copy div "Which is the preferred way to name variables in Java? camelCase snake_case keba…"
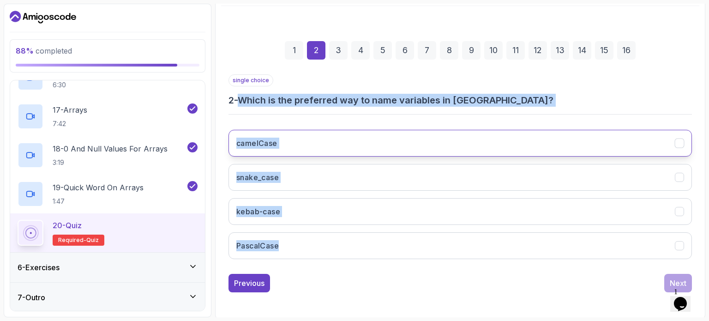
click at [280, 136] on button "camelCase" at bounding box center [459, 143] width 463 height 27
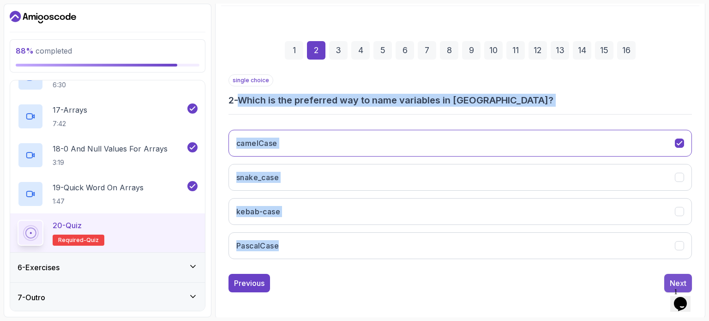
click at [675, 280] on div "Next" at bounding box center [678, 282] width 17 height 11
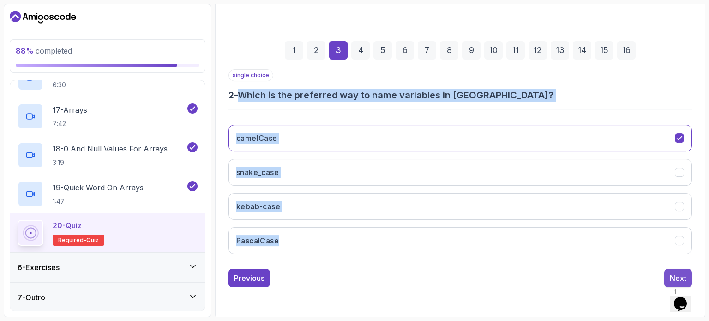
scroll to position [90, 0]
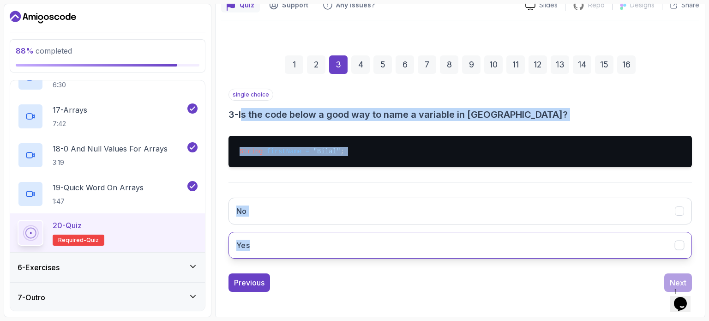
drag, startPoint x: 245, startPoint y: 114, endPoint x: 281, endPoint y: 245, distance: 135.6
click at [281, 245] on div "single choice 3 - Is the code below a good way to name a variable in Java? Stri…" at bounding box center [459, 177] width 463 height 177
copy div "s the code below a good way to name a variable in Java? String firstName = "Bil…"
click at [282, 253] on button "Yes" at bounding box center [459, 245] width 463 height 27
click at [673, 277] on div "Next" at bounding box center [678, 282] width 17 height 11
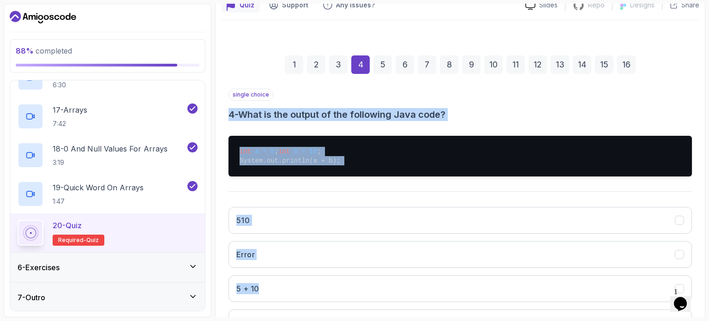
scroll to position [177, 0]
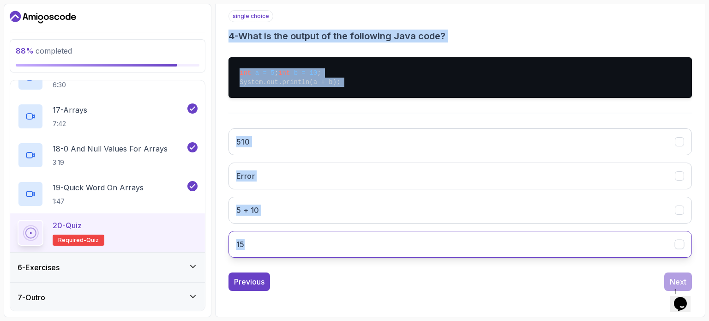
drag, startPoint x: 229, startPoint y: 113, endPoint x: 330, endPoint y: 252, distance: 172.1
click at [330, 252] on div "single choice 4 - What is the output of the following Java code? int a = 5 ; in…" at bounding box center [459, 137] width 463 height 255
click at [284, 243] on button "15" at bounding box center [459, 244] width 463 height 27
click at [679, 280] on div "Next" at bounding box center [678, 281] width 17 height 11
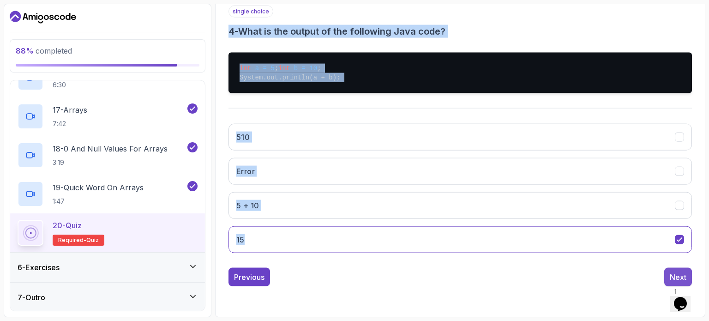
scroll to position [105, 0]
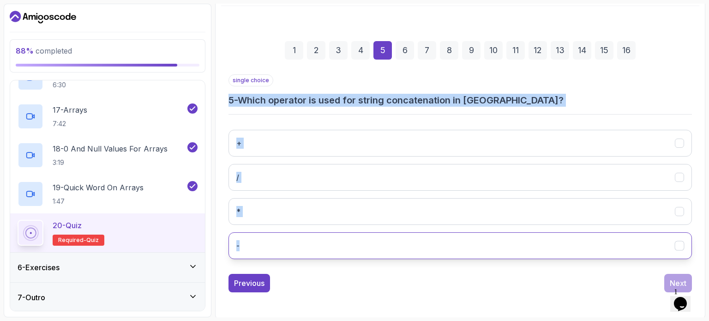
drag, startPoint x: 229, startPoint y: 98, endPoint x: 311, endPoint y: 257, distance: 179.1
click at [311, 257] on div "single choice 5 - Which operator is used for string concatenation in Java? + / …" at bounding box center [459, 170] width 463 height 192
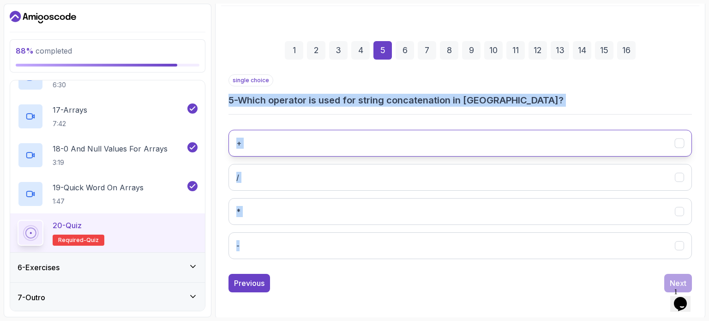
click at [268, 146] on button "+" at bounding box center [459, 143] width 463 height 27
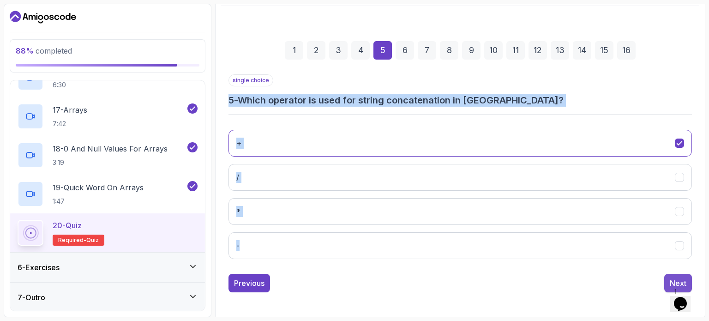
click at [665, 279] on button "Next" at bounding box center [678, 283] width 28 height 18
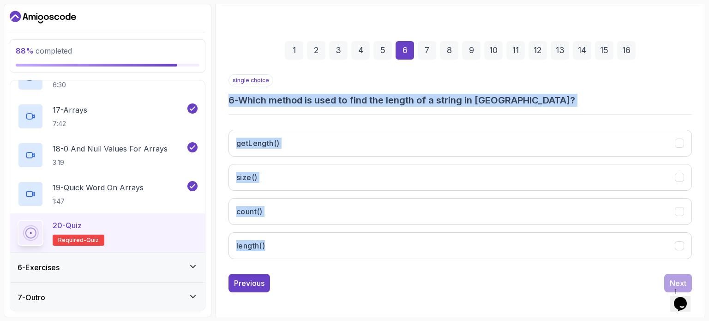
drag, startPoint x: 228, startPoint y: 99, endPoint x: 308, endPoint y: 260, distance: 179.5
click at [308, 260] on div "single choice 6 - Which method is used to find the length of a string in Java? …" at bounding box center [459, 170] width 463 height 192
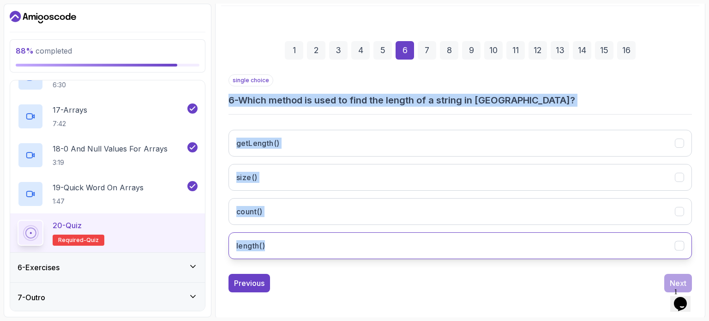
click at [266, 245] on button "length()" at bounding box center [459, 245] width 463 height 27
click at [670, 277] on div "Next" at bounding box center [678, 282] width 17 height 11
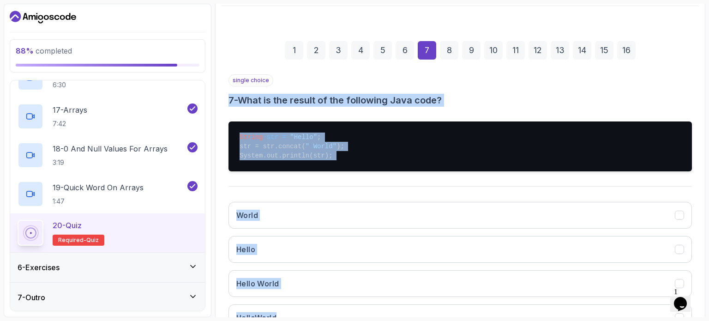
scroll to position [177, 0]
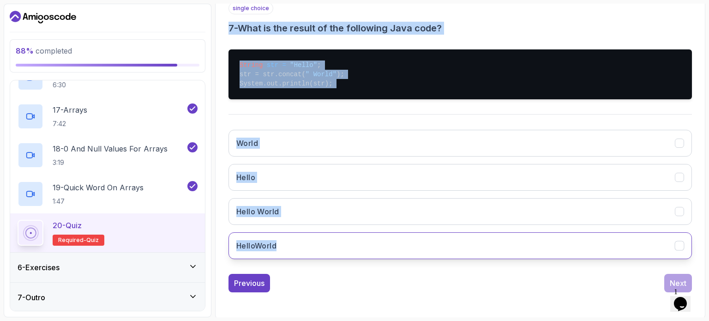
drag, startPoint x: 228, startPoint y: 98, endPoint x: 315, endPoint y: 239, distance: 165.3
click at [315, 239] on div "single choice 7 - What is the result of the following Java code? String str = "…" at bounding box center [459, 134] width 463 height 264
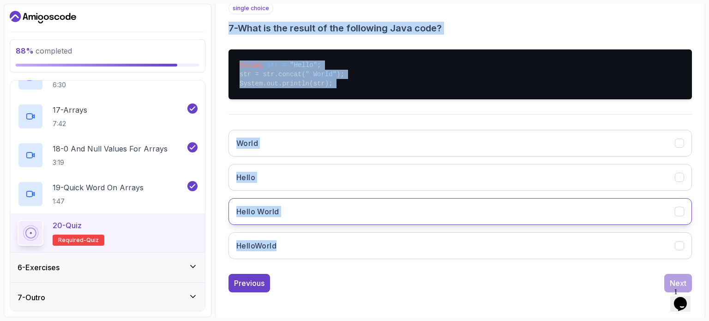
click at [256, 207] on h3 "Hello World" at bounding box center [257, 211] width 42 height 11
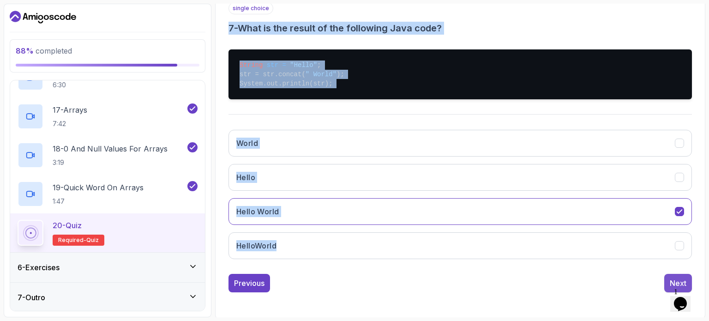
click at [667, 279] on button "Next" at bounding box center [678, 283] width 28 height 18
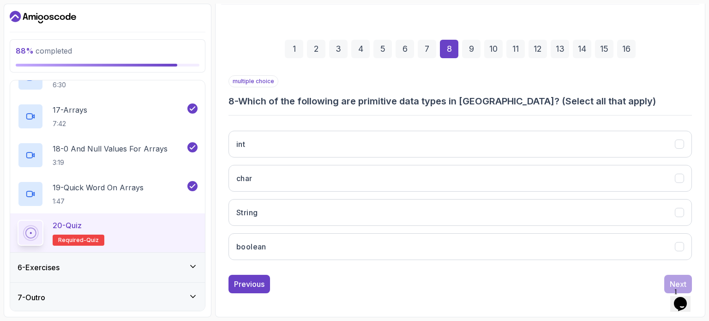
scroll to position [105, 0]
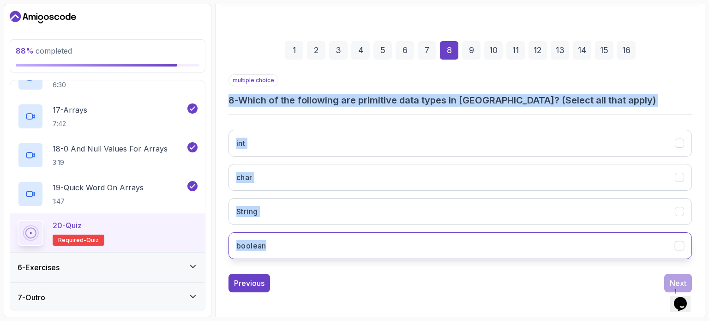
drag, startPoint x: 229, startPoint y: 101, endPoint x: 313, endPoint y: 253, distance: 174.5
click at [313, 253] on div "multiple choice 8 - Which of the following are primitive data types in Java? (S…" at bounding box center [459, 170] width 463 height 192
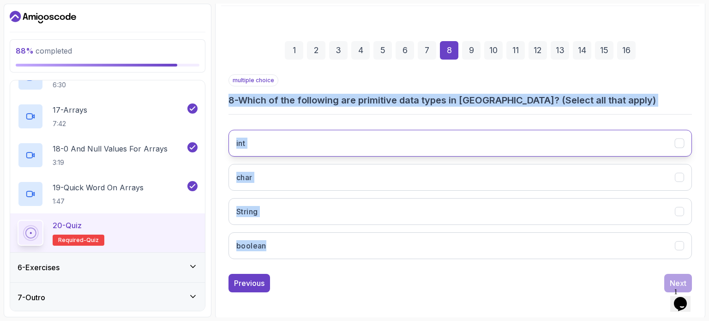
click at [276, 138] on button "int" at bounding box center [459, 143] width 463 height 27
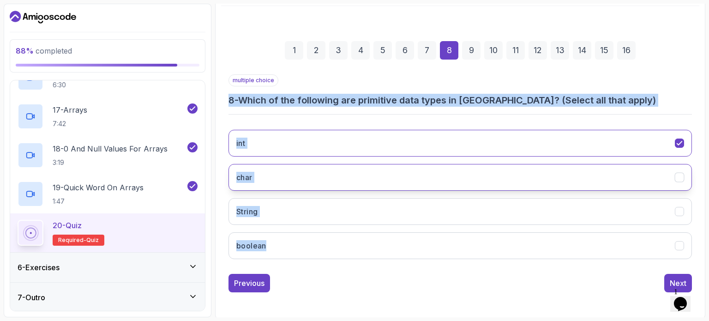
click at [273, 170] on button "char" at bounding box center [459, 177] width 463 height 27
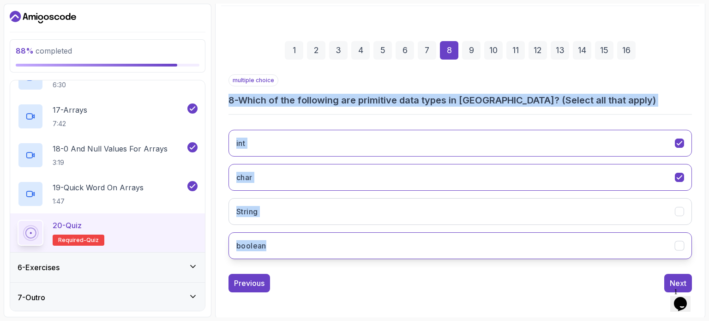
click at [325, 253] on button "boolean" at bounding box center [459, 245] width 463 height 27
click at [667, 279] on button "Next" at bounding box center [678, 283] width 28 height 18
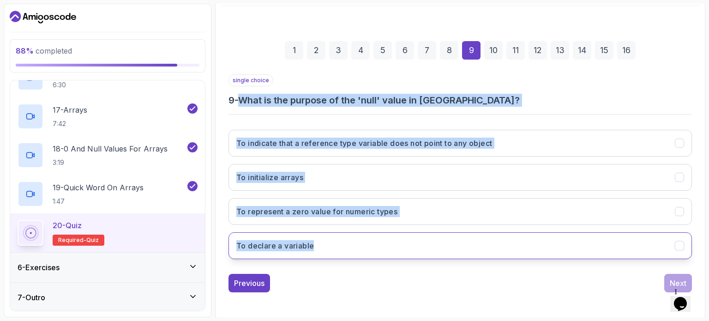
drag, startPoint x: 242, startPoint y: 97, endPoint x: 343, endPoint y: 246, distance: 179.7
click at [343, 246] on div "single choice 9 - What is the purpose of the 'null' value in Java? To indicate …" at bounding box center [459, 170] width 463 height 192
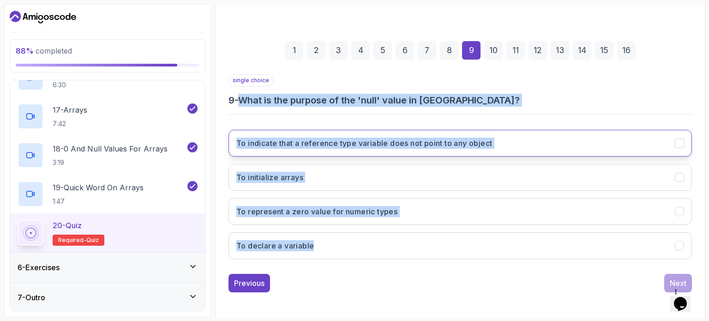
click at [255, 140] on h3 "To indicate that a reference type variable does not point to any object" at bounding box center [364, 143] width 256 height 11
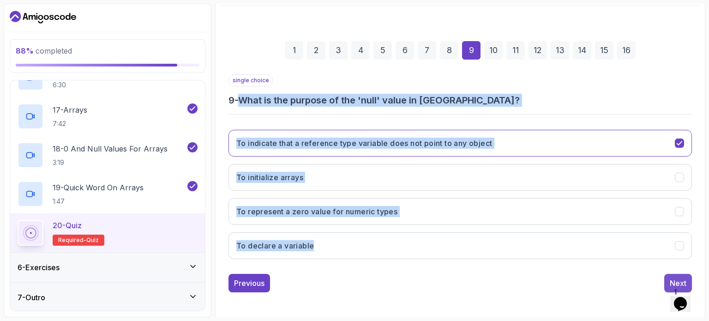
click at [676, 277] on div "Next" at bounding box center [678, 282] width 17 height 11
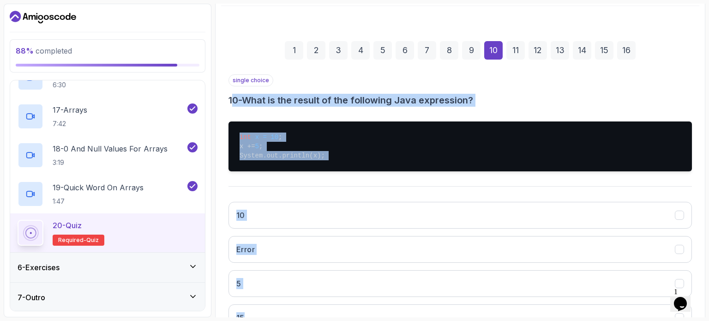
scroll to position [177, 0]
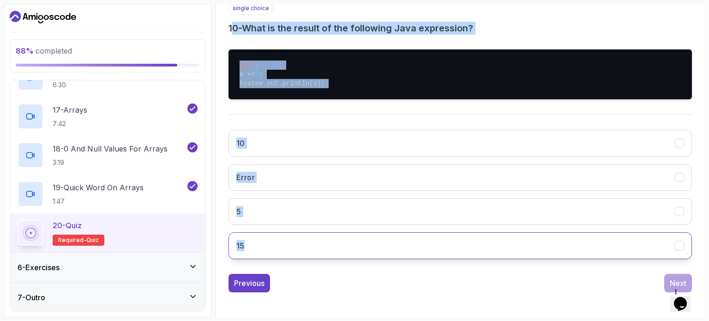
drag, startPoint x: 231, startPoint y: 99, endPoint x: 299, endPoint y: 245, distance: 161.0
click at [299, 245] on div "single choice 10 - What is the result of the following Java expression? int x =…" at bounding box center [459, 134] width 463 height 264
click at [265, 244] on button "15" at bounding box center [459, 245] width 463 height 27
click at [671, 278] on div "Next" at bounding box center [678, 282] width 17 height 11
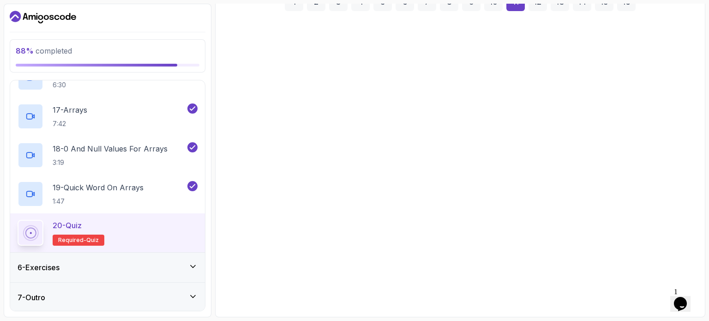
scroll to position [138, 0]
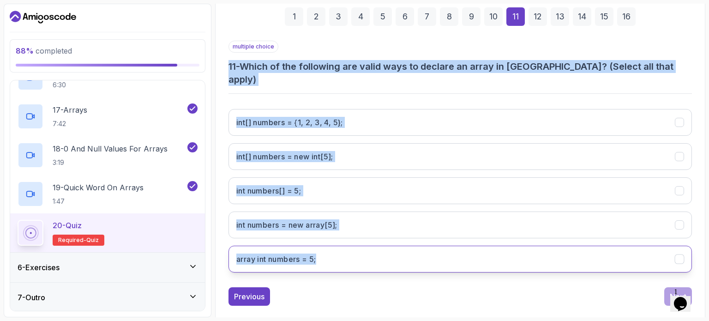
drag, startPoint x: 228, startPoint y: 60, endPoint x: 345, endPoint y: 254, distance: 226.2
click at [345, 254] on div "multiple choice 11 - Which of the following are valid ways to declare an array …" at bounding box center [459, 160] width 463 height 239
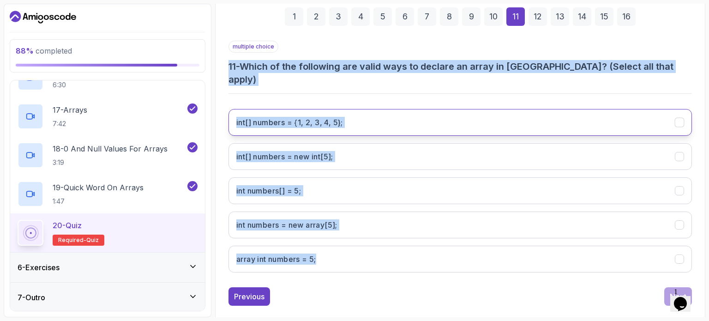
click at [369, 112] on 5};"] "int[] numbers = {1, 2, 3, 4, 5};" at bounding box center [459, 122] width 463 height 27
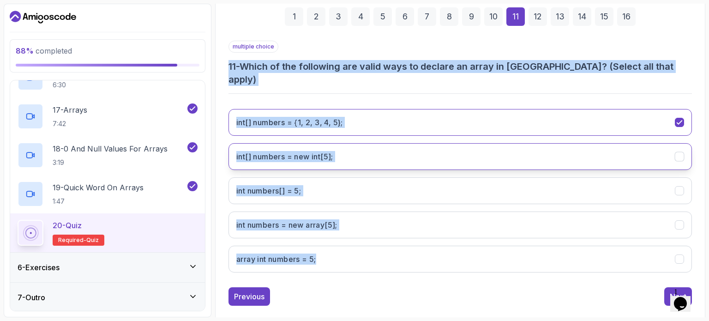
click at [359, 143] on int;"] "int[] numbers = new int[5];" at bounding box center [459, 156] width 463 height 27
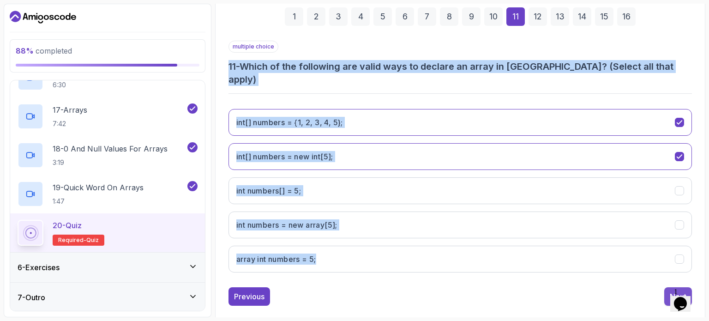
click at [671, 287] on button "Next" at bounding box center [678, 296] width 28 height 18
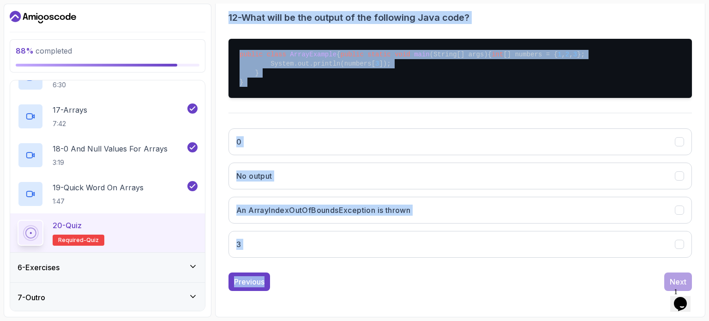
scroll to position [204, 0]
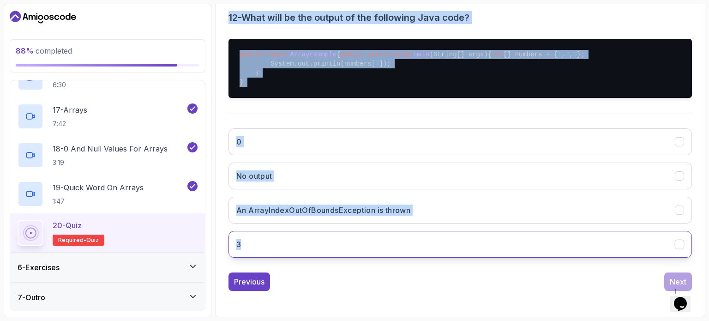
drag, startPoint x: 227, startPoint y: 64, endPoint x: 290, endPoint y: 256, distance: 201.9
click at [290, 256] on div "1 2 3 4 5 6 7 8 9 10 11 12 13 14 15 16 single choice 12 - What will be the outp…" at bounding box center [460, 117] width 478 height 362
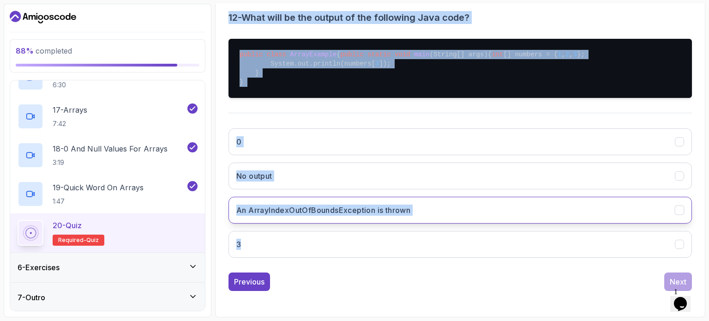
click at [268, 211] on h3 "An ArrayIndexOutOfBoundsException is thrown" at bounding box center [323, 209] width 174 height 11
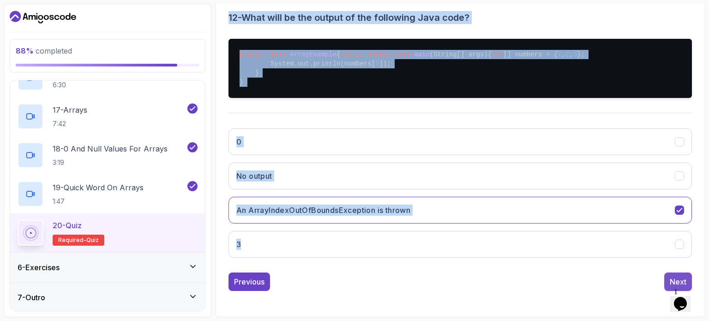
click at [669, 277] on button "Next" at bounding box center [678, 281] width 28 height 18
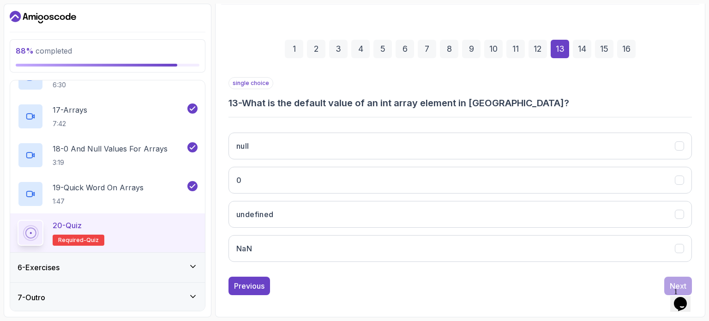
scroll to position [105, 0]
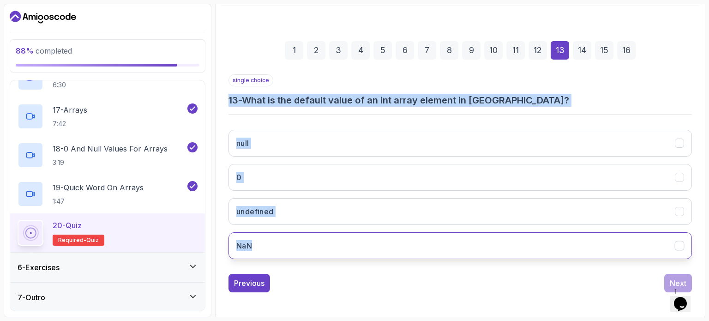
drag, startPoint x: 229, startPoint y: 100, endPoint x: 285, endPoint y: 253, distance: 163.2
click at [285, 253] on div "single choice 13 - What is the default value of an int array element in Java? n…" at bounding box center [459, 170] width 463 height 192
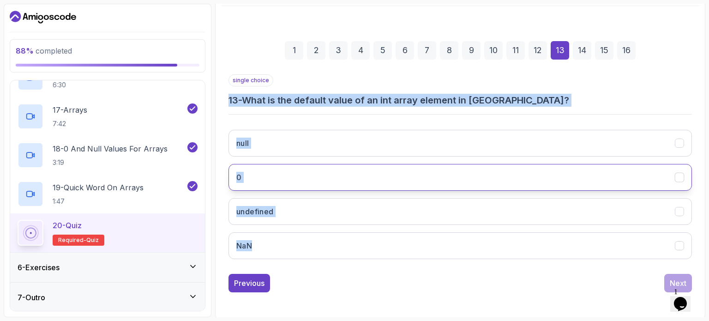
click at [288, 170] on button "0" at bounding box center [459, 177] width 463 height 27
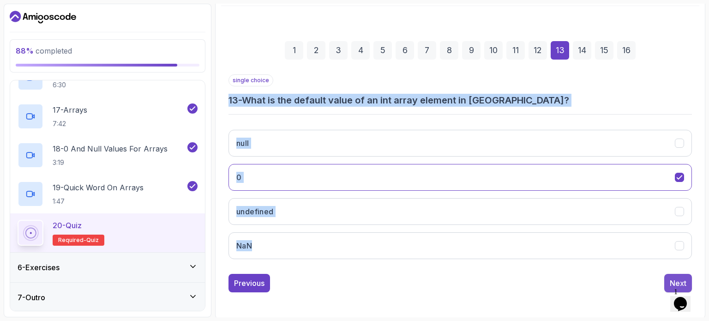
click at [673, 277] on div "Next" at bounding box center [678, 282] width 17 height 11
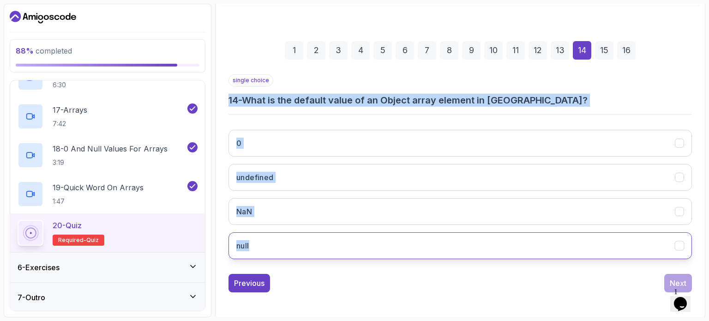
drag, startPoint x: 228, startPoint y: 97, endPoint x: 327, endPoint y: 255, distance: 186.2
click at [327, 255] on div "single choice 14 - What is the default value of an Object array element in Java…" at bounding box center [459, 170] width 463 height 192
click at [260, 247] on button "null" at bounding box center [459, 245] width 463 height 27
click at [673, 278] on div "Next" at bounding box center [678, 282] width 17 height 11
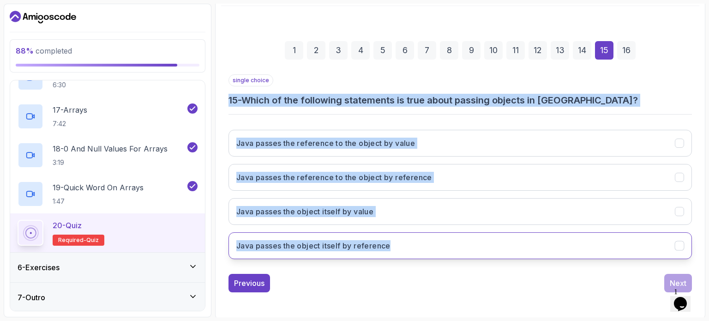
drag, startPoint x: 227, startPoint y: 98, endPoint x: 394, endPoint y: 239, distance: 218.3
click at [394, 239] on div "1 2 3 4 5 6 7 8 9 10 11 12 13 14 15 16 single choice 15 - Which of the followin…" at bounding box center [460, 159] width 478 height 281
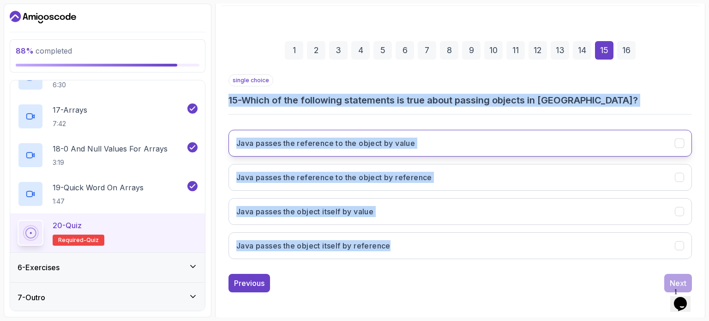
click at [391, 138] on h3 "Java passes the reference to the object by value" at bounding box center [325, 143] width 179 height 11
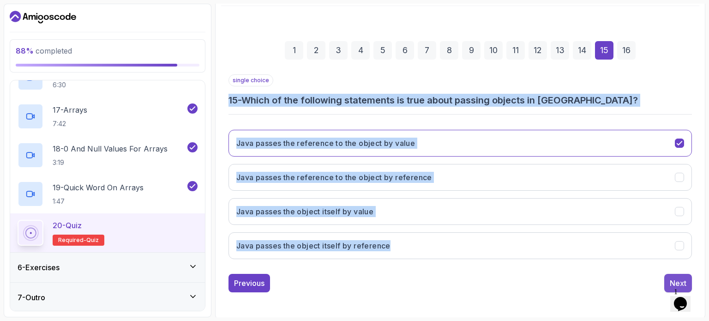
click at [677, 274] on button "Next" at bounding box center [678, 283] width 28 height 18
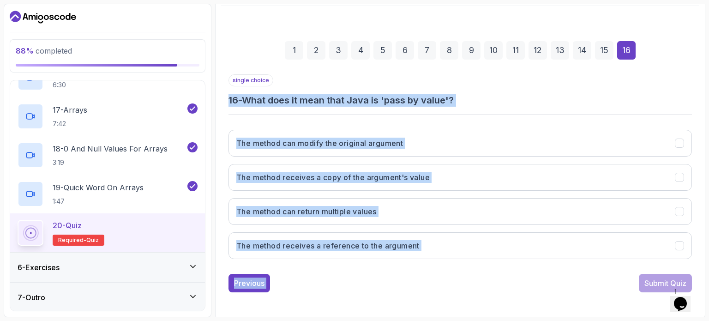
drag, startPoint x: 228, startPoint y: 99, endPoint x: 466, endPoint y: 299, distance: 310.8
click at [466, 299] on div "1 2 3 4 5 6 7 8 9 10 11 12 13 14 15 16 single choice 16 - What does it mean tha…" at bounding box center [460, 159] width 478 height 306
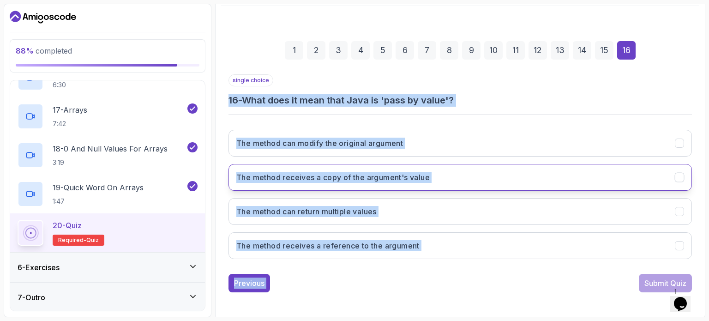
click at [297, 179] on h3 "The method receives a copy of the argument's value" at bounding box center [332, 177] width 193 height 11
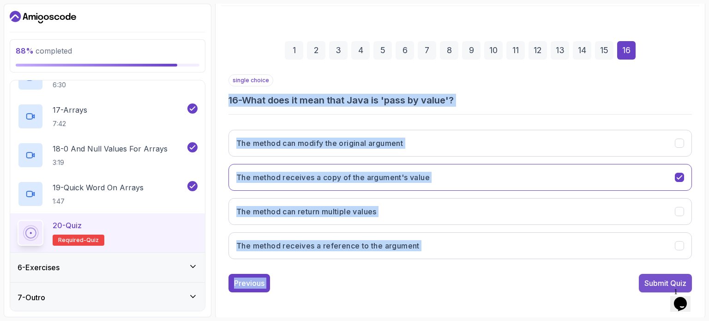
click at [665, 280] on div "Submit Quiz" at bounding box center [665, 282] width 42 height 11
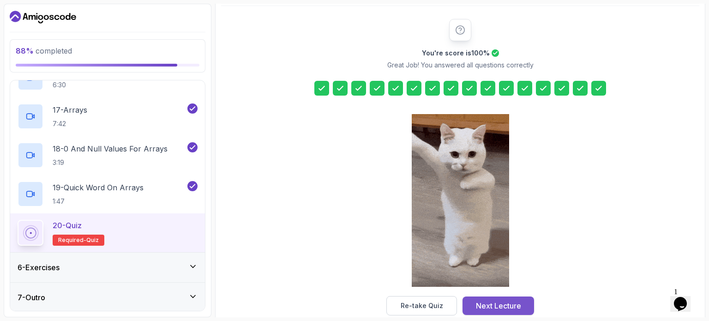
click at [499, 301] on div "Next Lecture" at bounding box center [498, 305] width 45 height 11
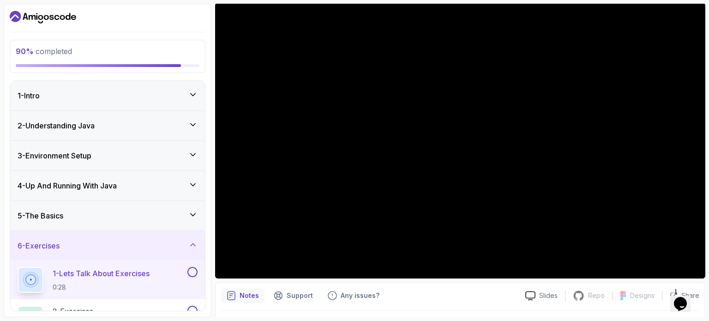
scroll to position [55, 0]
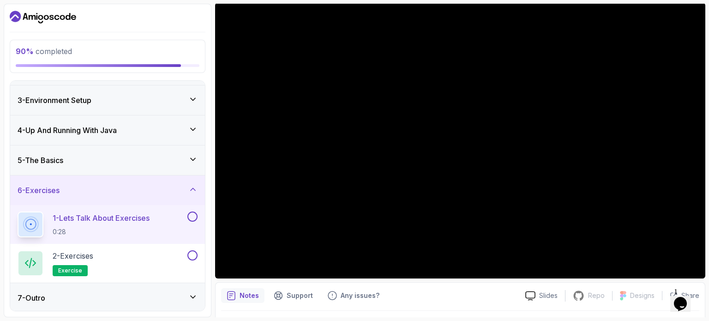
click at [103, 300] on div "7 - Outro" at bounding box center [108, 297] width 180 height 11
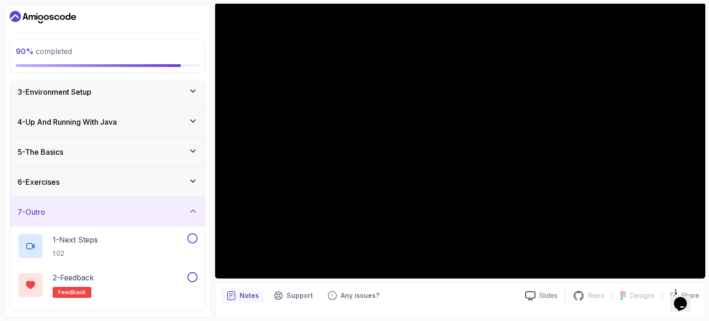
scroll to position [65, 0]
click at [98, 181] on div "6 - Exercises" at bounding box center [108, 180] width 180 height 11
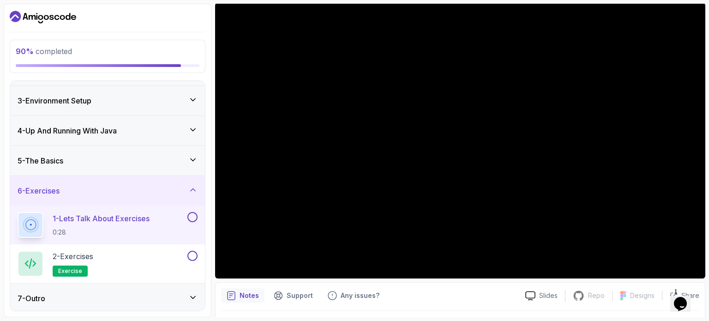
scroll to position [55, 0]
click at [105, 258] on div "2 - Exercises exercise" at bounding box center [102, 263] width 168 height 26
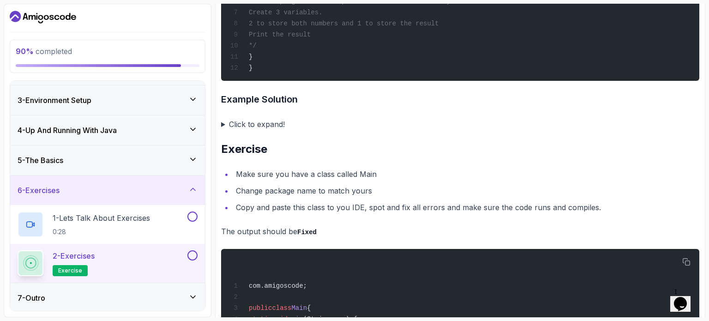
scroll to position [1925, 0]
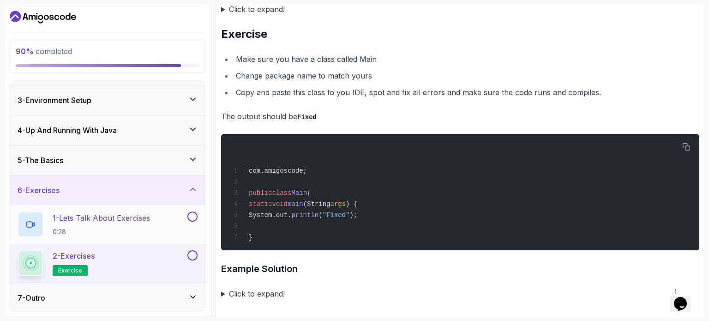
click at [191, 212] on button at bounding box center [192, 216] width 10 height 10
click at [186, 167] on div "5 - The Basics" at bounding box center [107, 160] width 195 height 30
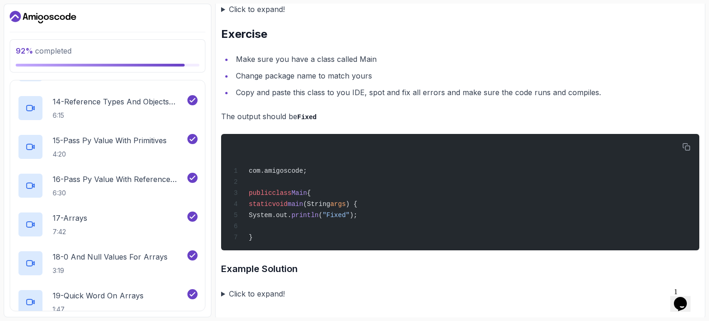
scroll to position [753, 0]
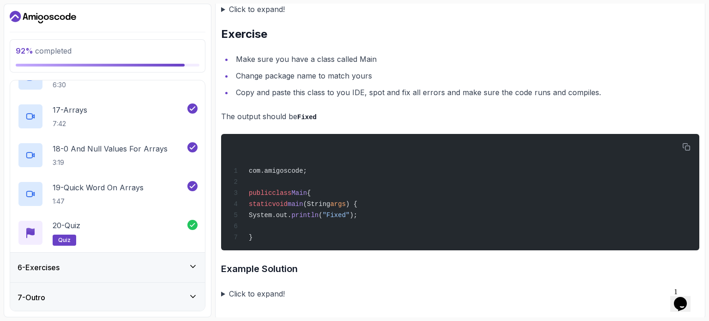
click at [177, 264] on div "6 - Exercises" at bounding box center [108, 267] width 180 height 11
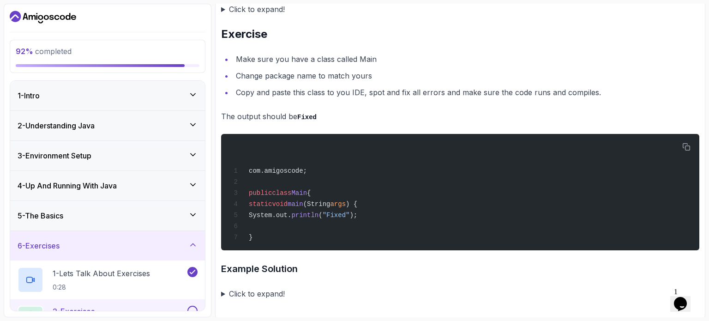
scroll to position [31, 0]
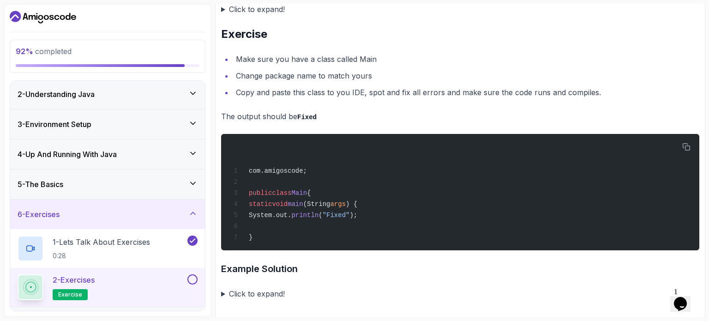
click at [196, 276] on button at bounding box center [192, 279] width 10 height 10
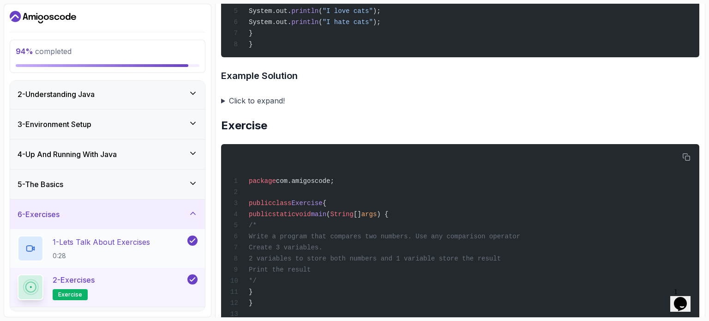
scroll to position [55, 0]
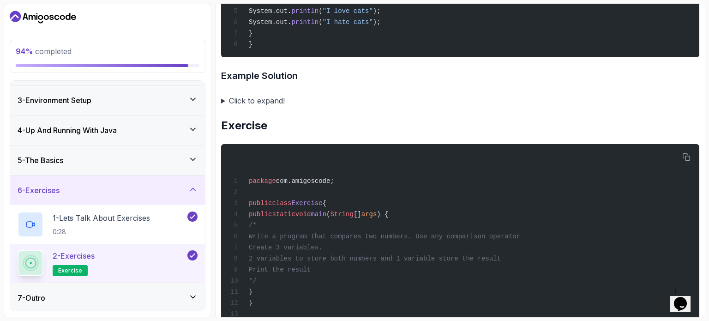
click at [123, 292] on div "7 - Outro" at bounding box center [108, 297] width 180 height 11
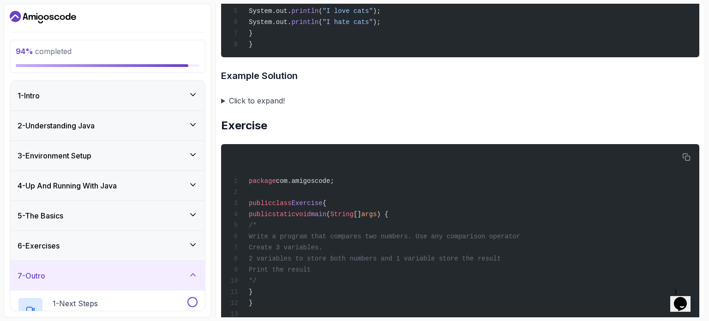
scroll to position [94, 0]
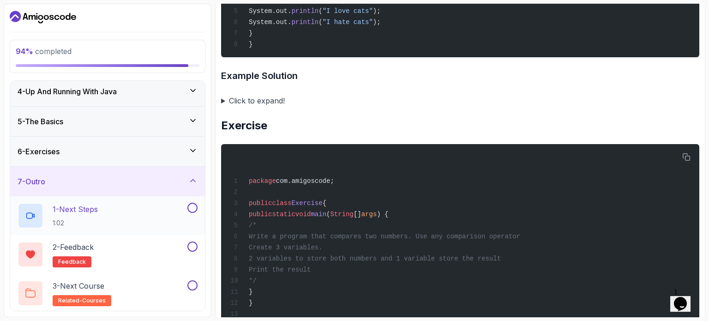
click at [160, 211] on div "1 - Next Steps 1:02" at bounding box center [102, 216] width 168 height 26
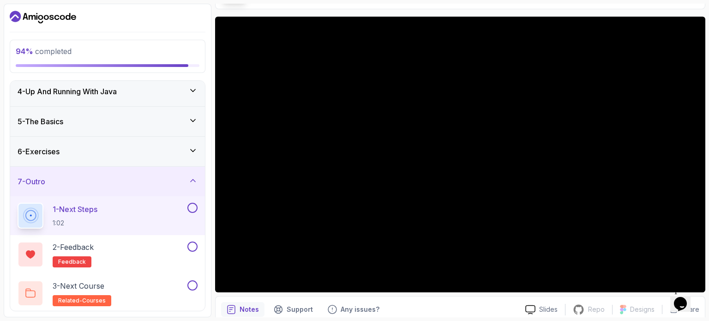
scroll to position [104, 0]
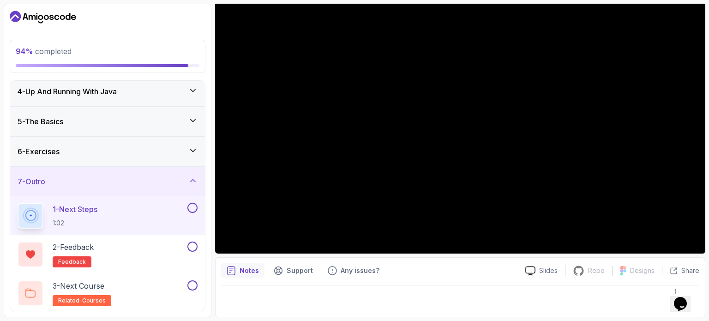
click at [194, 207] on button at bounding box center [192, 208] width 10 height 10
click at [149, 251] on div "2 - Feedback feedback" at bounding box center [102, 254] width 168 height 26
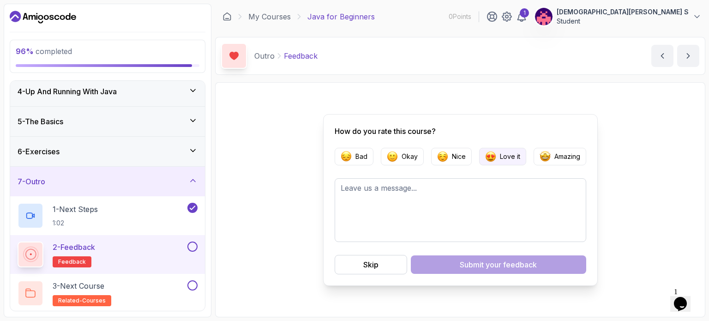
click at [505, 154] on p "Love it" at bounding box center [510, 156] width 20 height 9
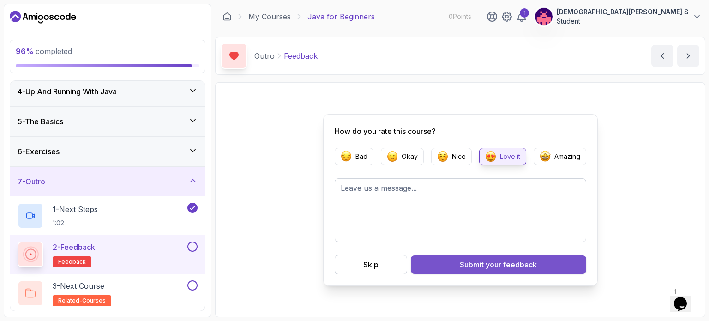
click at [470, 260] on div "Submit your feedback" at bounding box center [498, 264] width 77 height 11
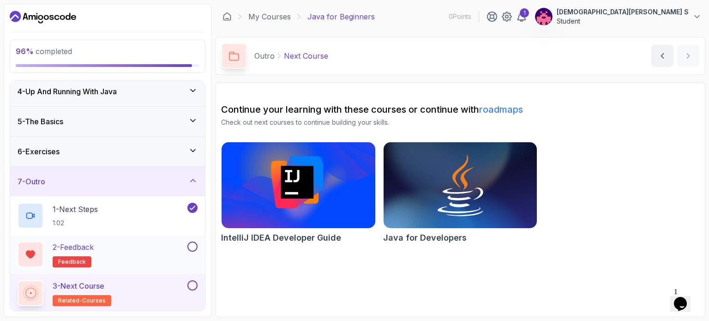
click at [196, 246] on button at bounding box center [192, 246] width 10 height 10
click at [175, 288] on div "3 - Next Course related-courses" at bounding box center [102, 293] width 168 height 26
click at [193, 282] on button at bounding box center [192, 285] width 10 height 10
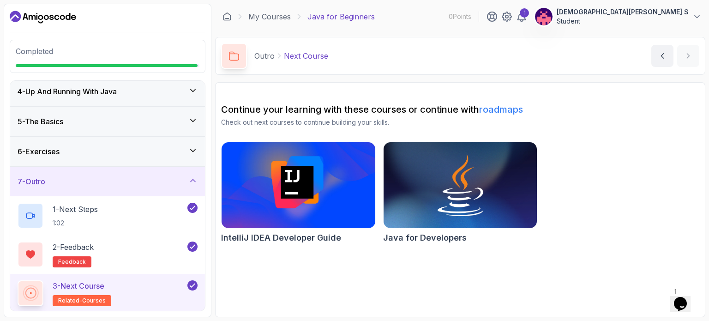
click at [193, 282] on icon at bounding box center [192, 285] width 8 height 9
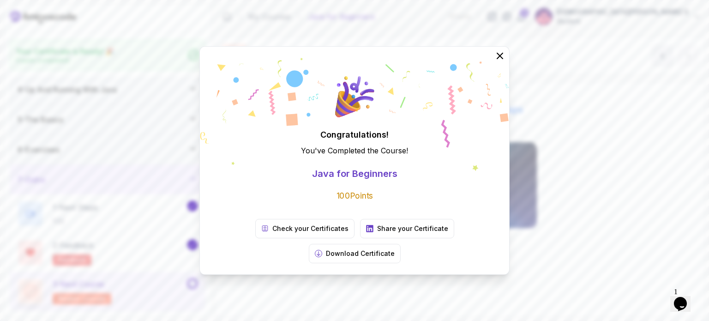
scroll to position [92, 0]
click at [193, 282] on div "Congratulations! You've Completed the Course ! Java for Beginners 100 Points Ch…" at bounding box center [354, 160] width 709 height 321
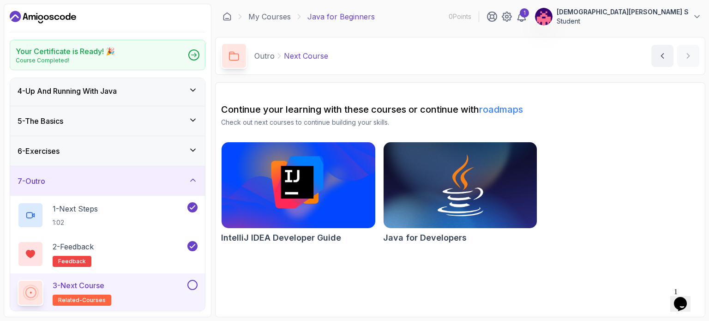
click at [193, 282] on button at bounding box center [192, 285] width 10 height 10
click at [115, 56] on h2 "Your Certificate is Ready! 🎉" at bounding box center [65, 51] width 99 height 11
click at [679, 22] on p "Student" at bounding box center [622, 21] width 132 height 9
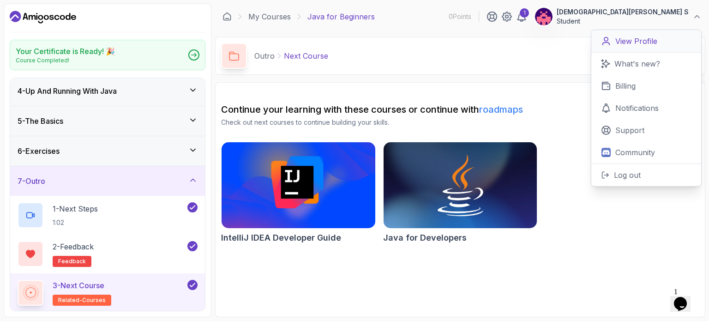
click at [650, 45] on p "View Profile" at bounding box center [636, 41] width 42 height 11
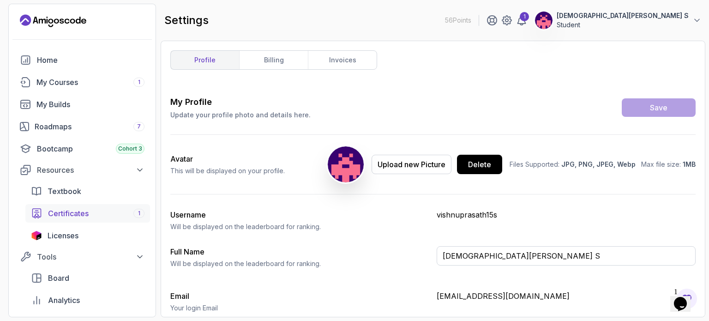
click at [77, 210] on span "Certificates" at bounding box center [68, 213] width 41 height 11
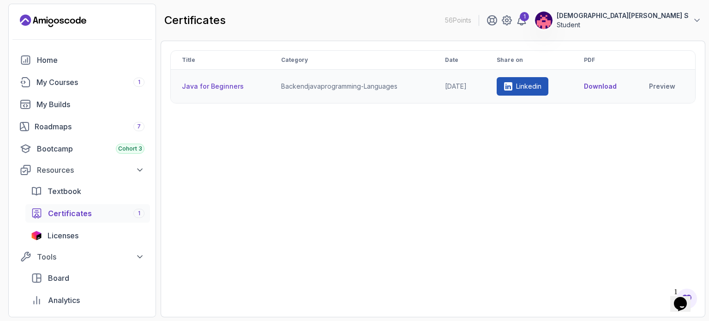
click at [596, 85] on button "Download" at bounding box center [600, 86] width 33 height 9
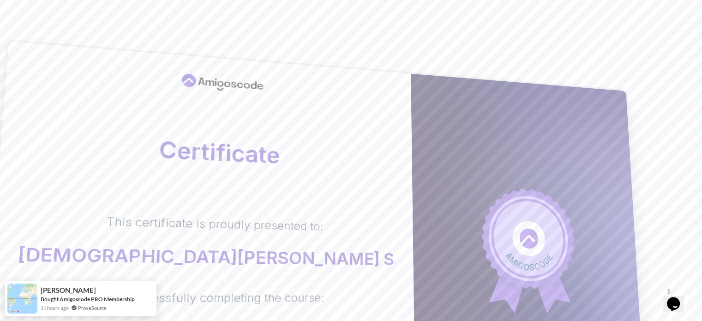
click at [485, 83] on body "Certificate This certificate is proudly presented to: [PERSON_NAME] S For succe…" at bounding box center [351, 292] width 702 height 584
